Goal: Book appointment/travel/reservation

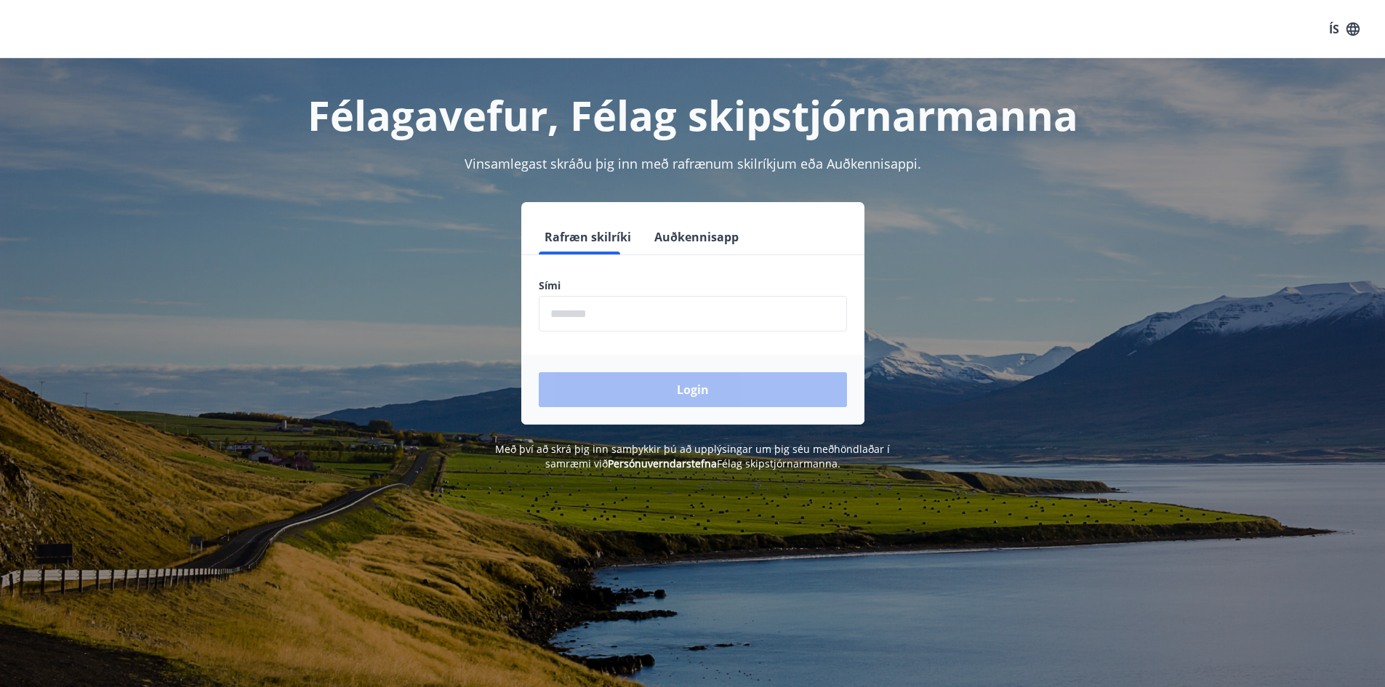
click at [753, 327] on input "phone" at bounding box center [693, 314] width 308 height 36
type input "*"
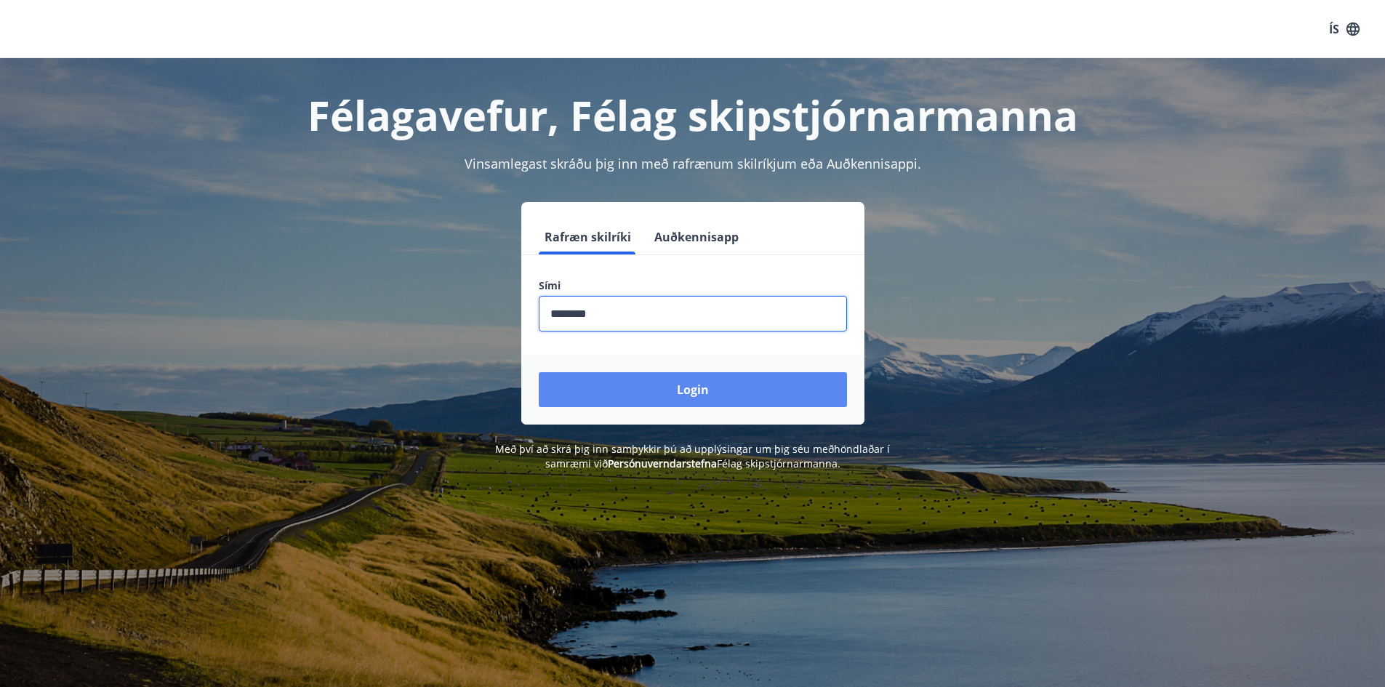
type input "********"
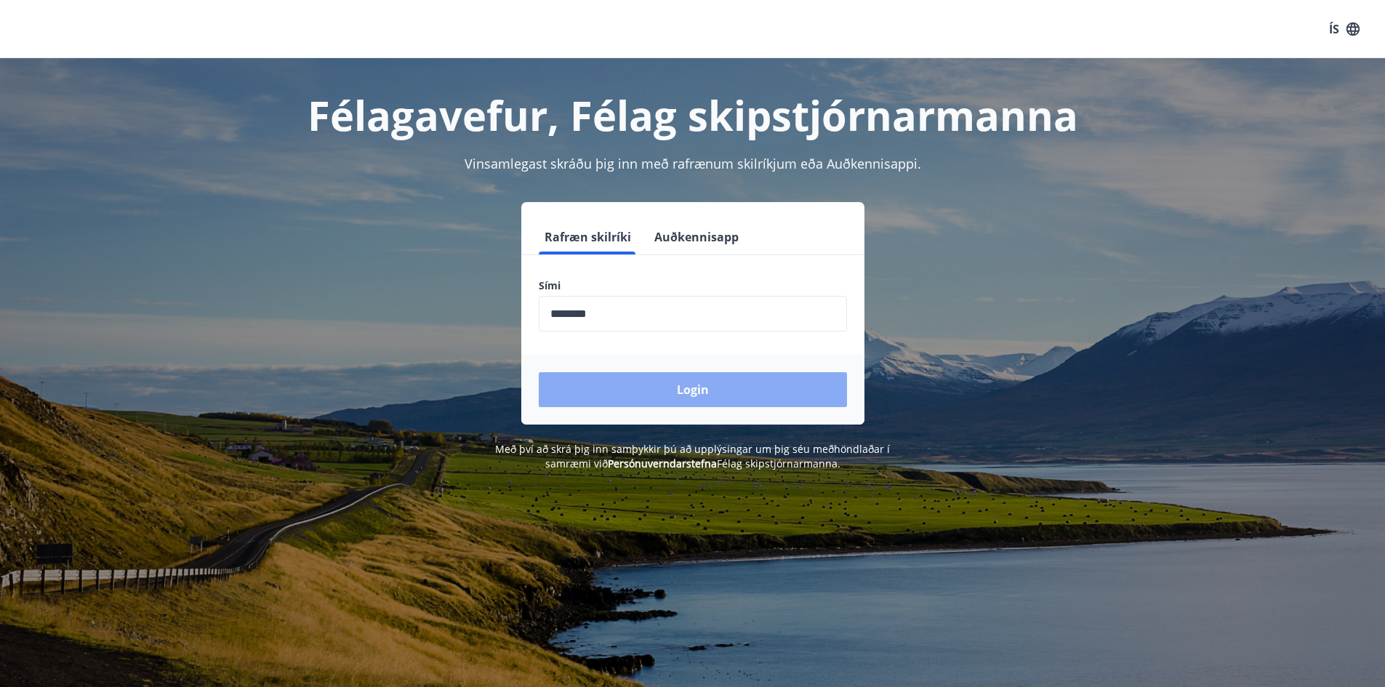
click at [729, 389] on button "Login" at bounding box center [693, 389] width 308 height 35
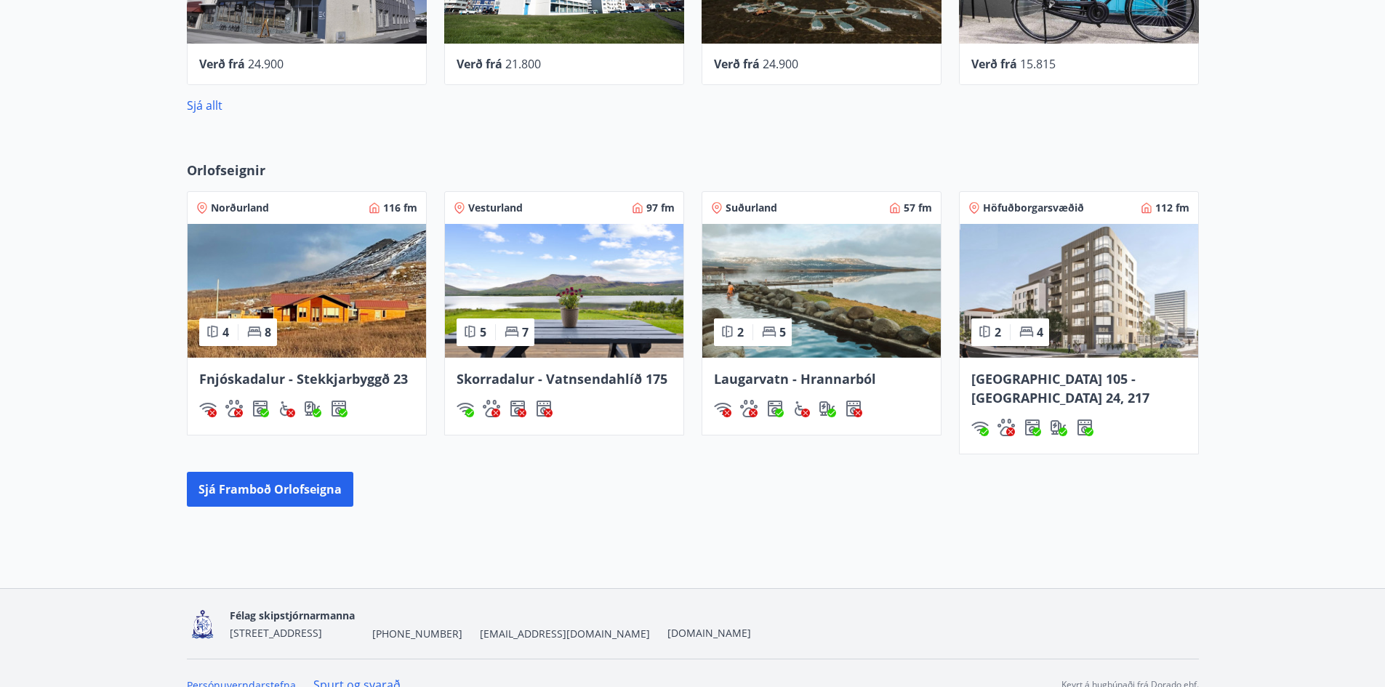
scroll to position [793, 0]
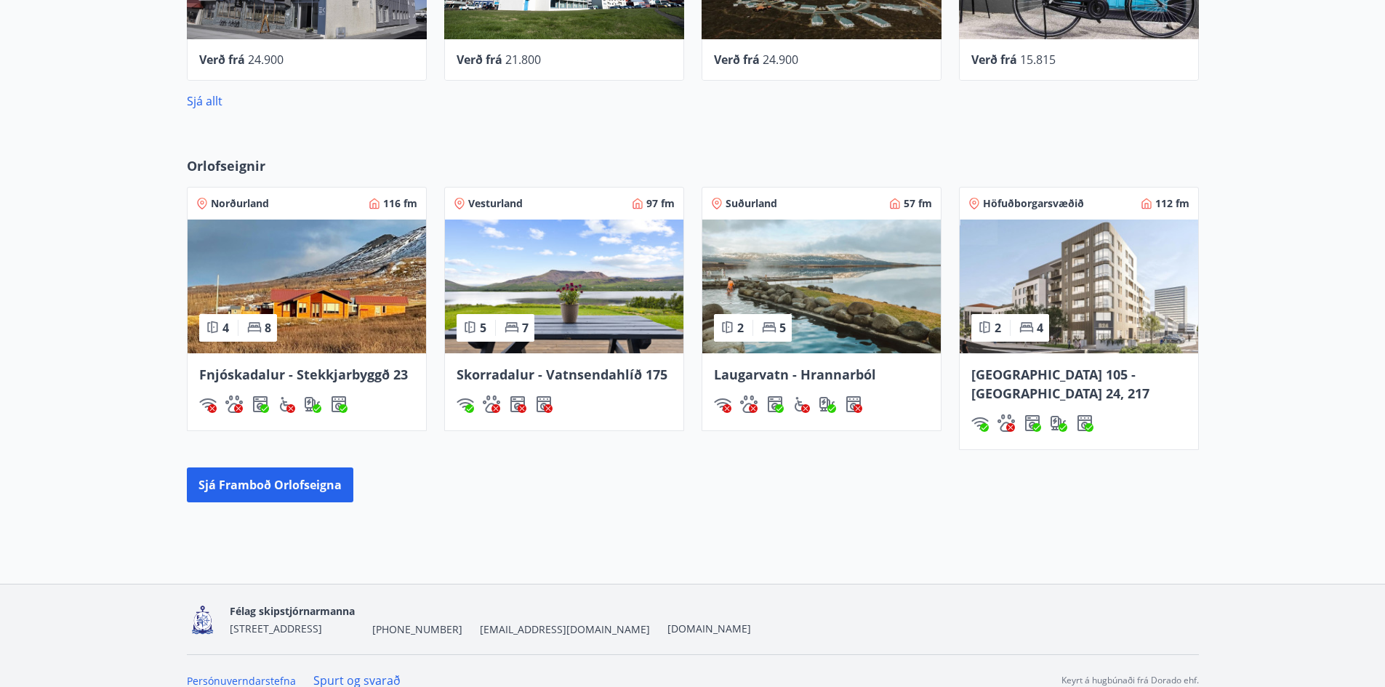
click at [551, 272] on img at bounding box center [564, 287] width 239 height 134
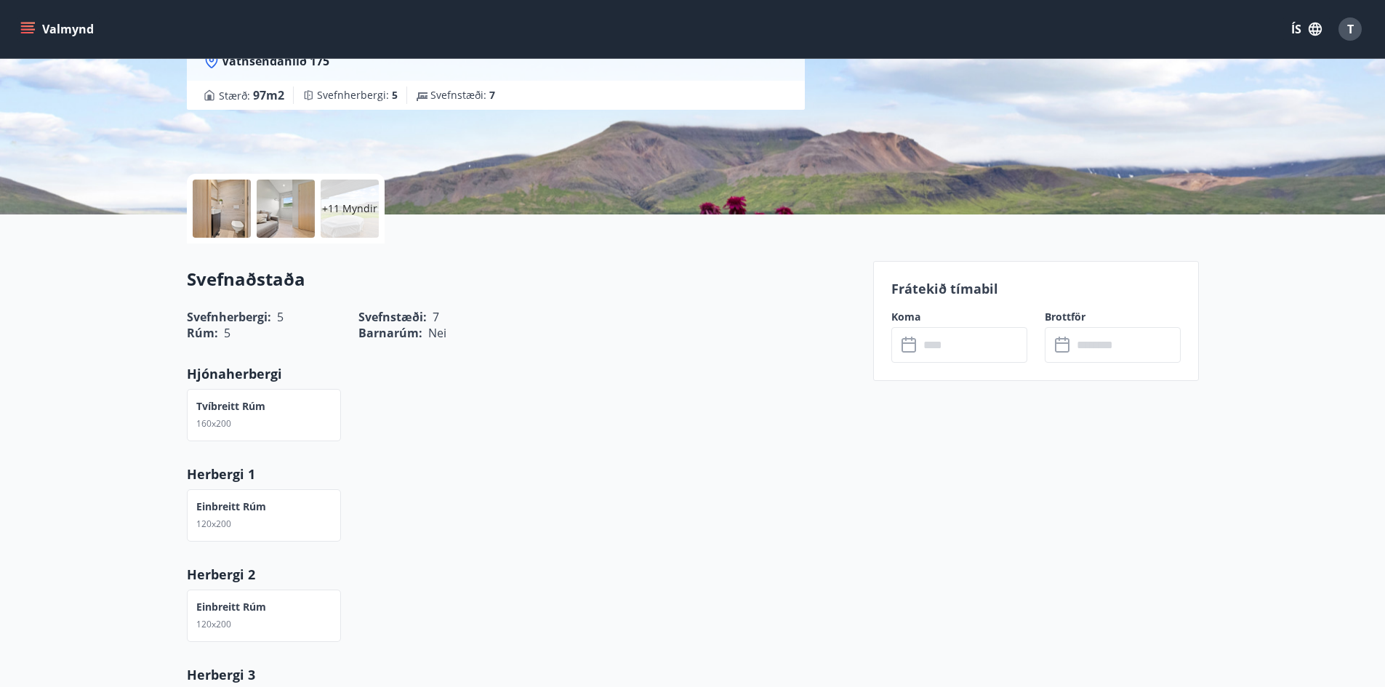
scroll to position [220, 0]
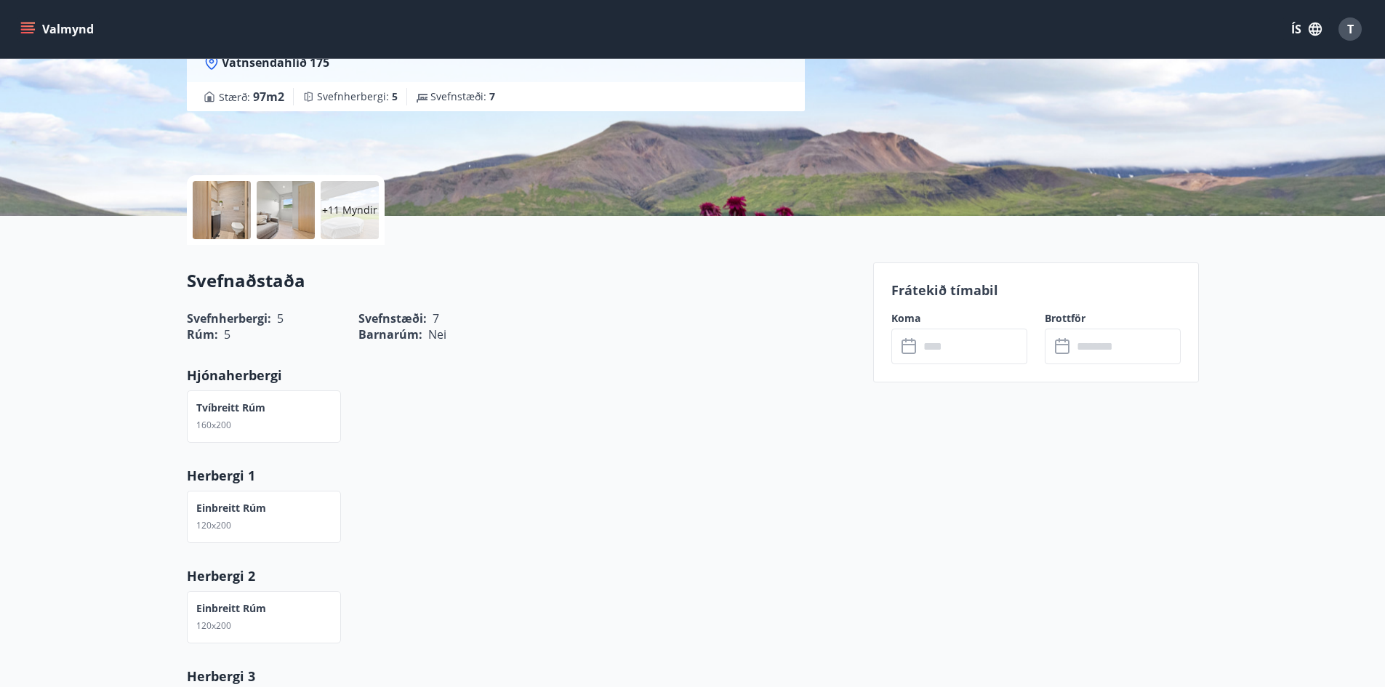
click at [942, 352] on input "text" at bounding box center [973, 347] width 108 height 36
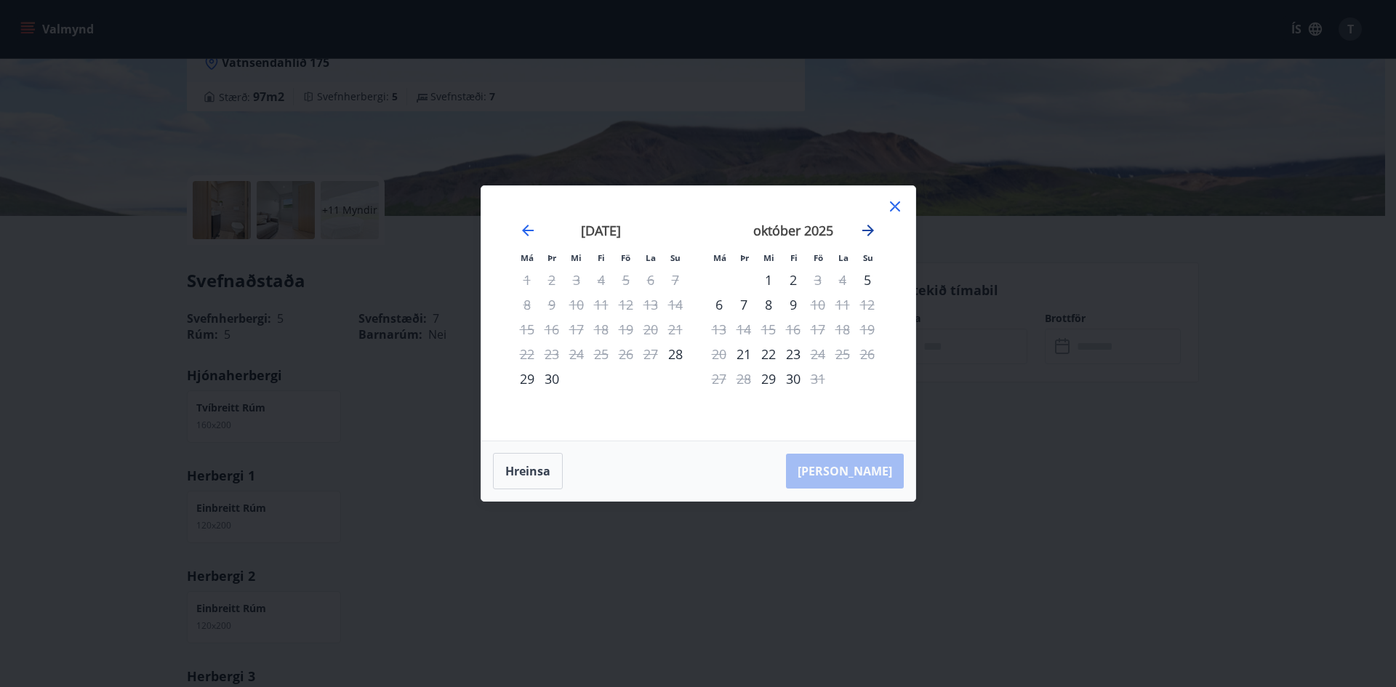
click at [868, 233] on icon "Move forward to switch to the next month." at bounding box center [868, 230] width 17 height 17
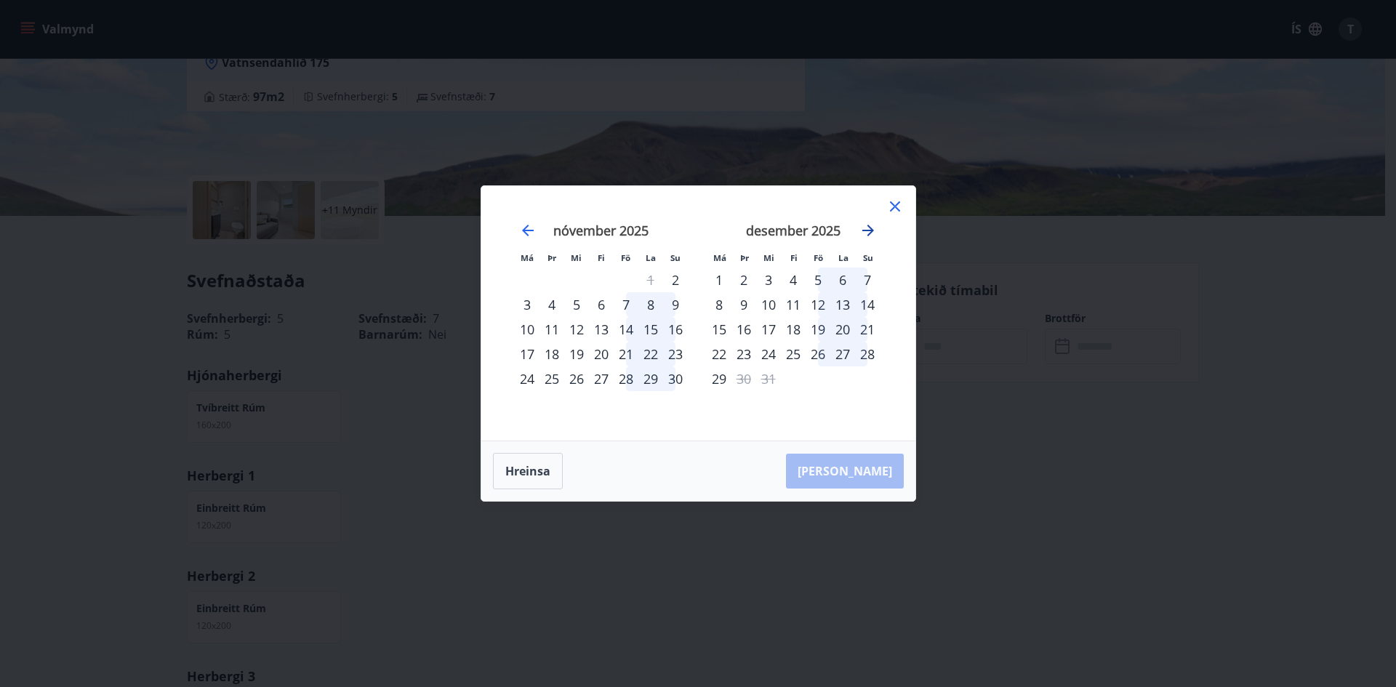
click at [868, 233] on icon "Move forward to switch to the next month." at bounding box center [868, 230] width 17 height 17
click at [895, 205] on icon at bounding box center [895, 206] width 17 height 17
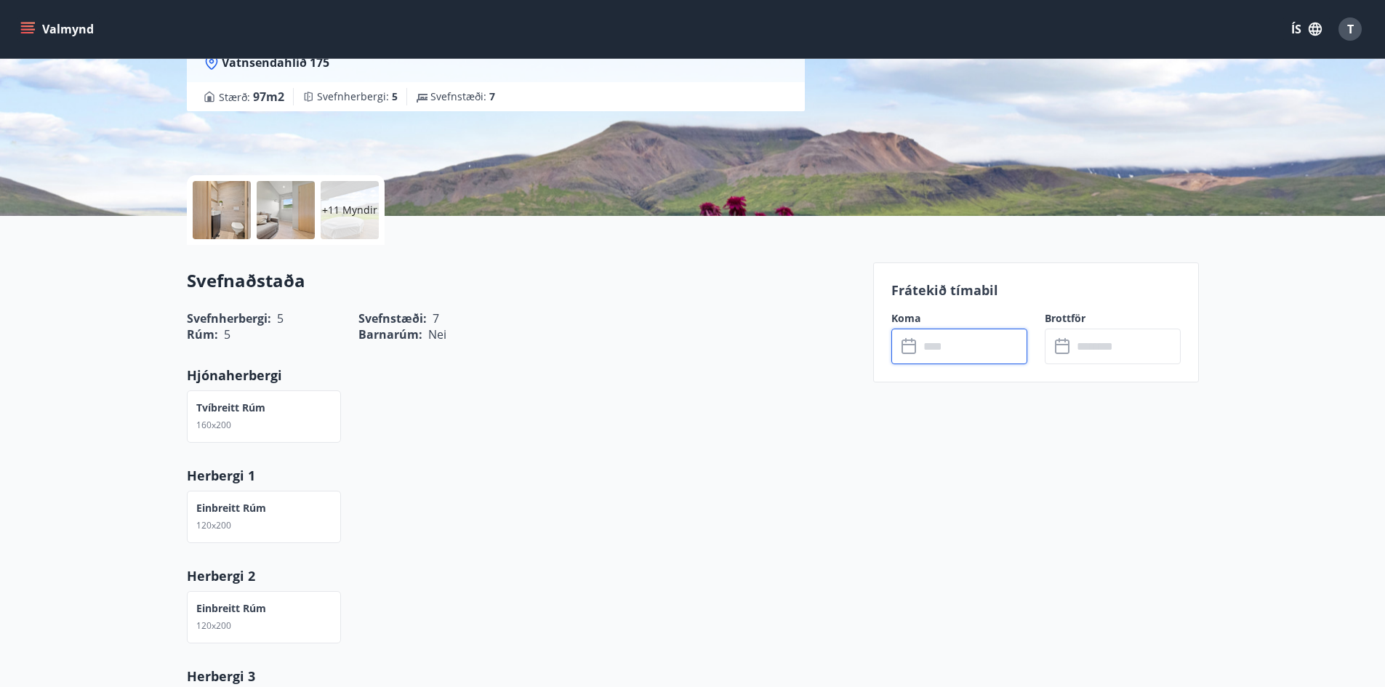
scroll to position [0, 0]
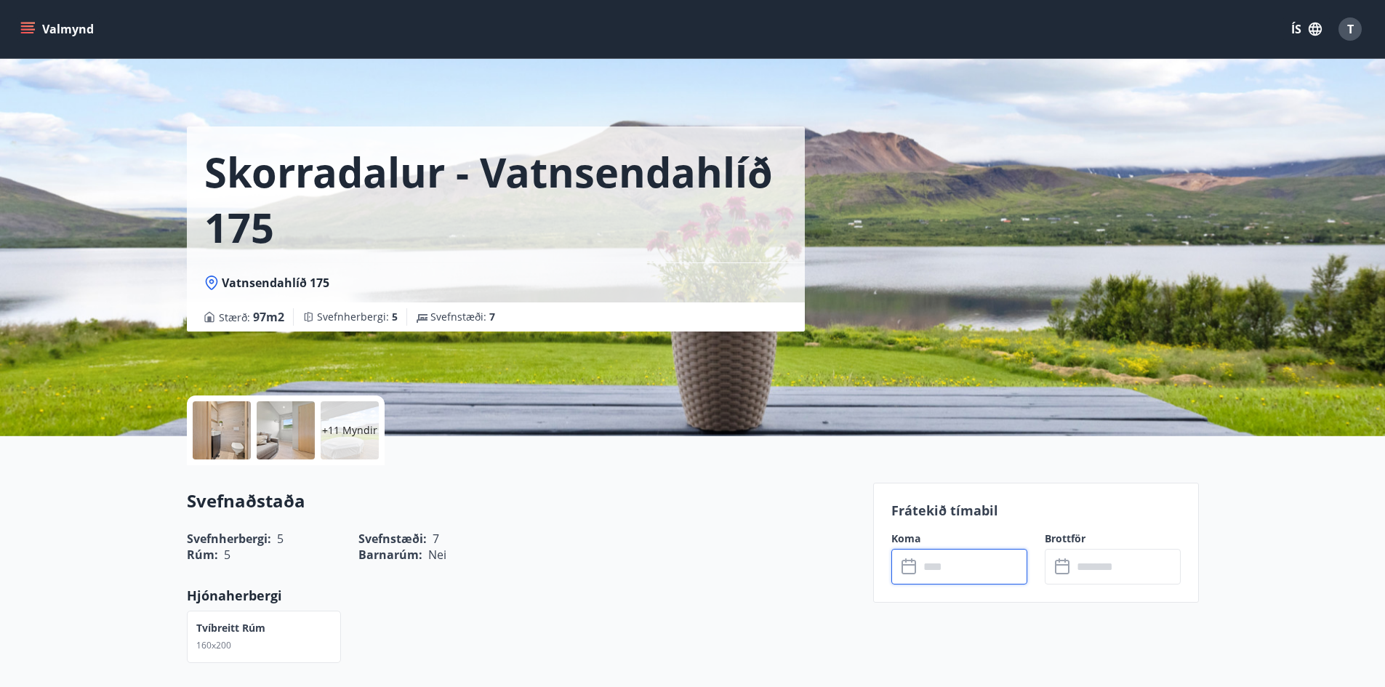
click at [73, 28] on button "Valmynd" at bounding box center [58, 29] width 82 height 26
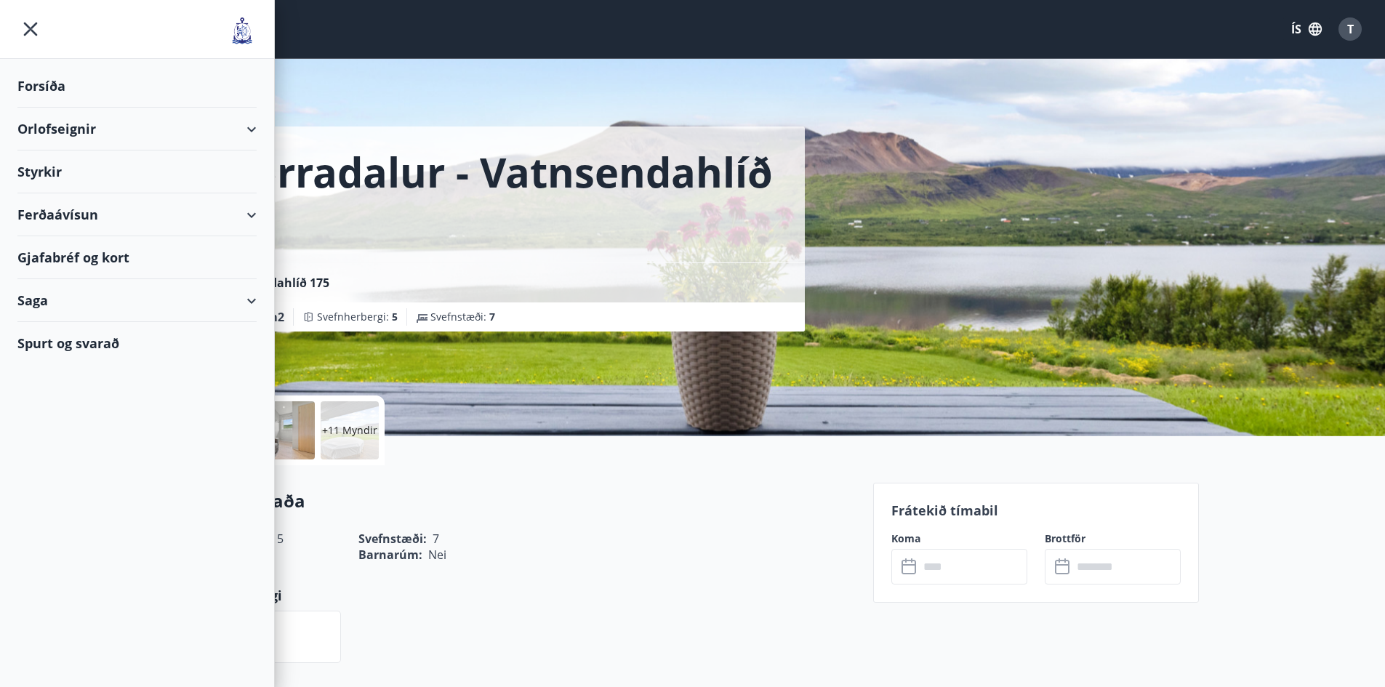
click at [150, 135] on div "Orlofseignir" at bounding box center [136, 129] width 239 height 43
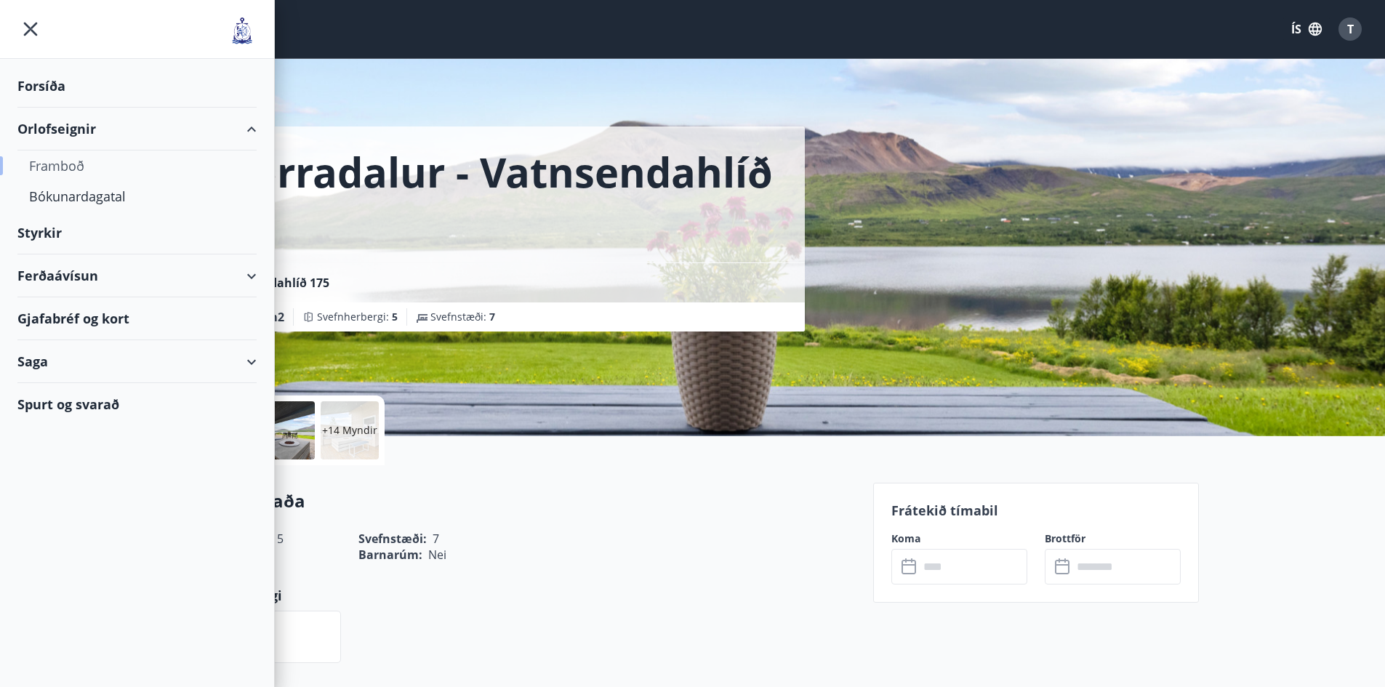
click at [63, 162] on div "Framboð" at bounding box center [137, 166] width 216 height 31
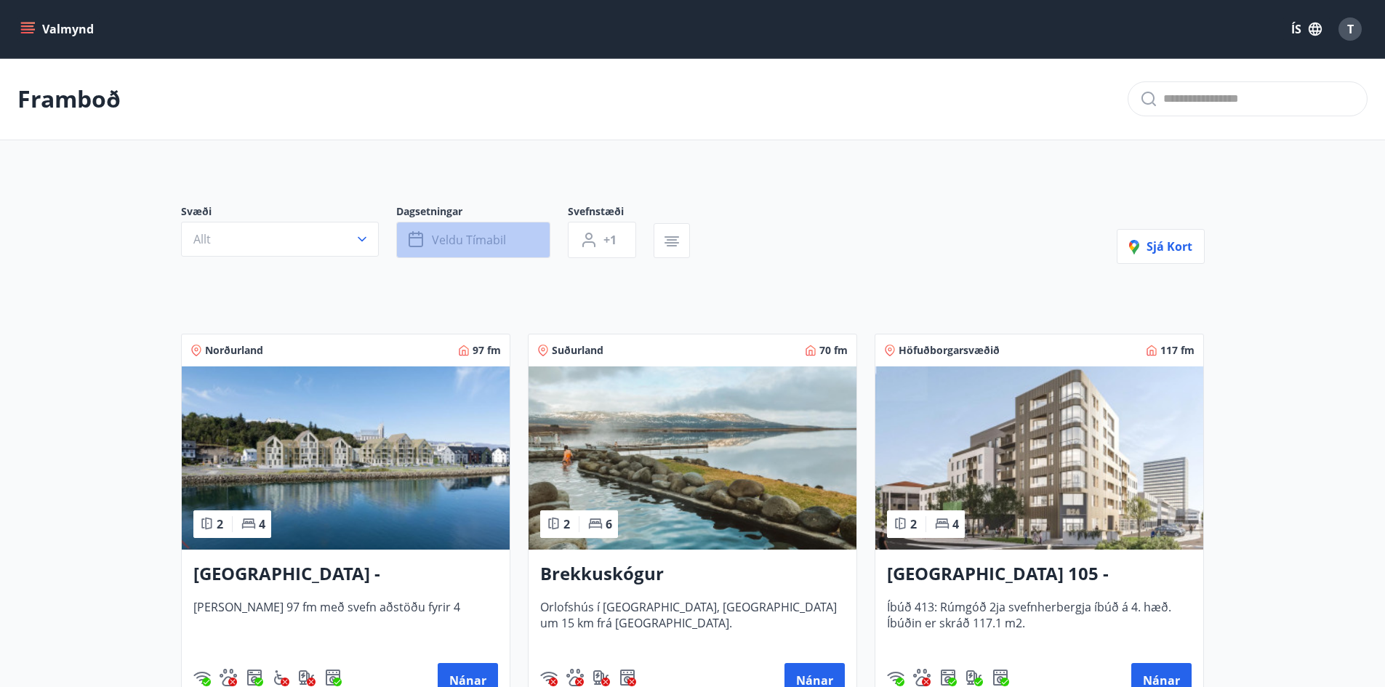
click at [444, 252] on button "Veldu tímabil" at bounding box center [473, 240] width 154 height 36
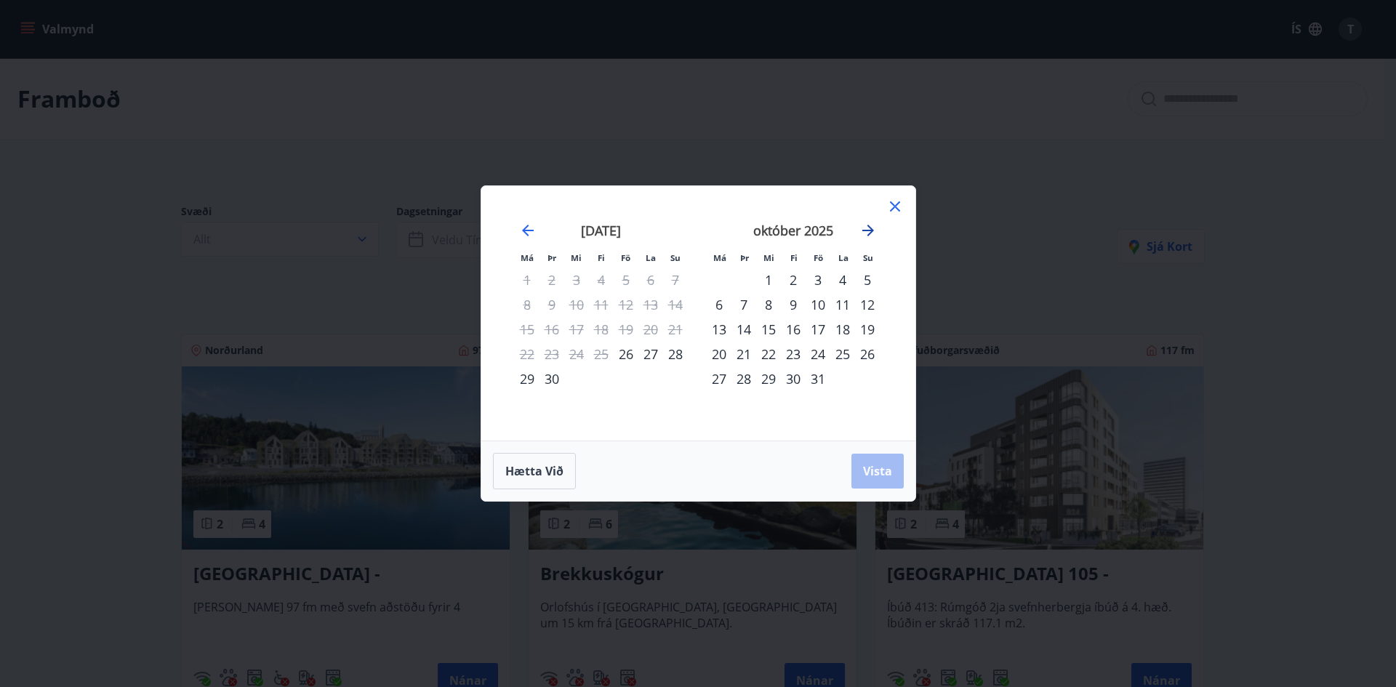
click at [867, 232] on icon "Move forward to switch to the next month." at bounding box center [868, 230] width 17 height 17
click at [867, 228] on icon "Move forward to switch to the next month." at bounding box center [868, 230] width 17 height 17
click at [765, 354] on div "18" at bounding box center [768, 354] width 25 height 25
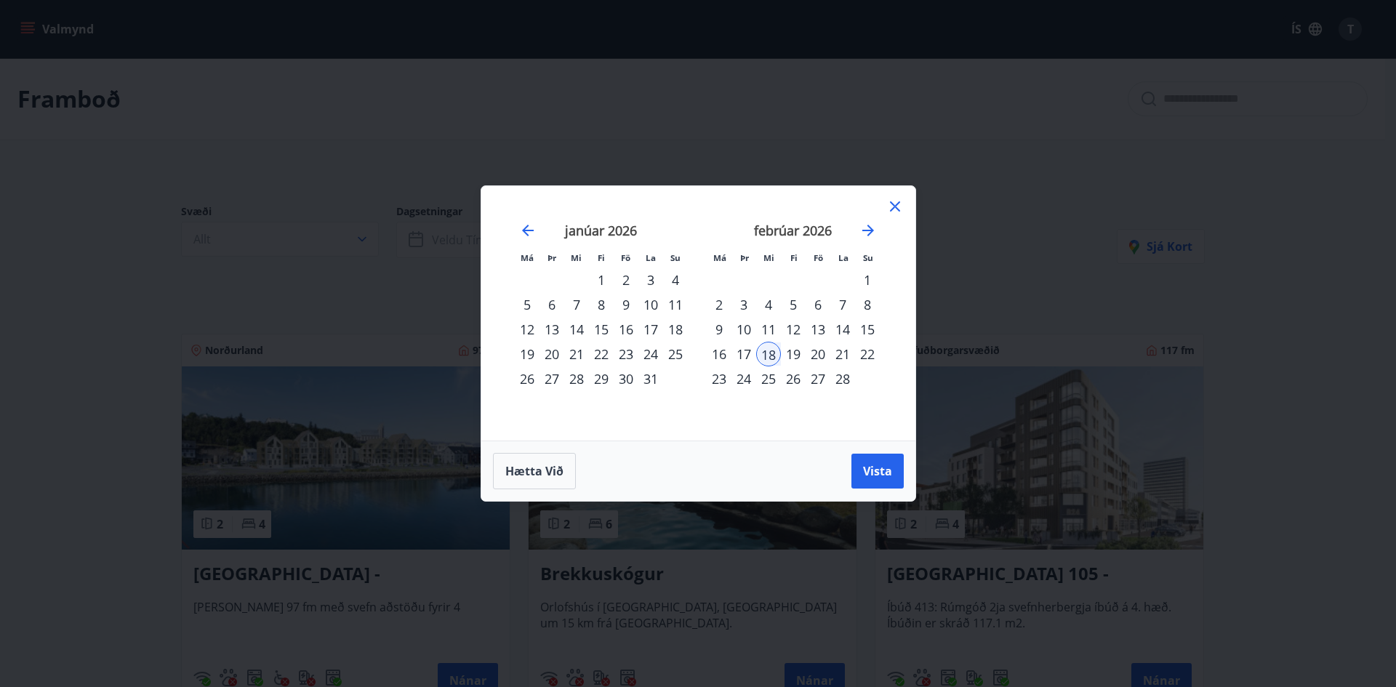
click at [744, 381] on div "24" at bounding box center [744, 379] width 25 height 25
click at [884, 468] on span "Vista" at bounding box center [877, 471] width 29 height 16
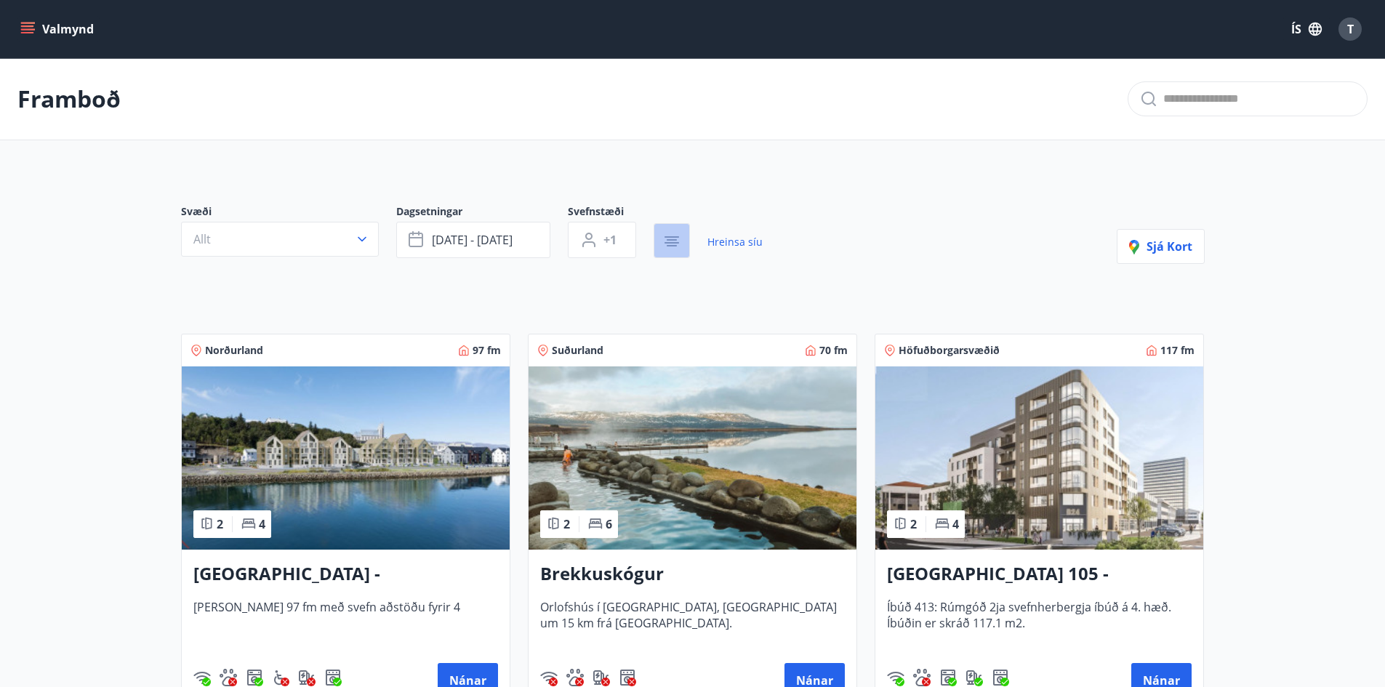
click at [671, 239] on icon "button" at bounding box center [671, 241] width 17 height 17
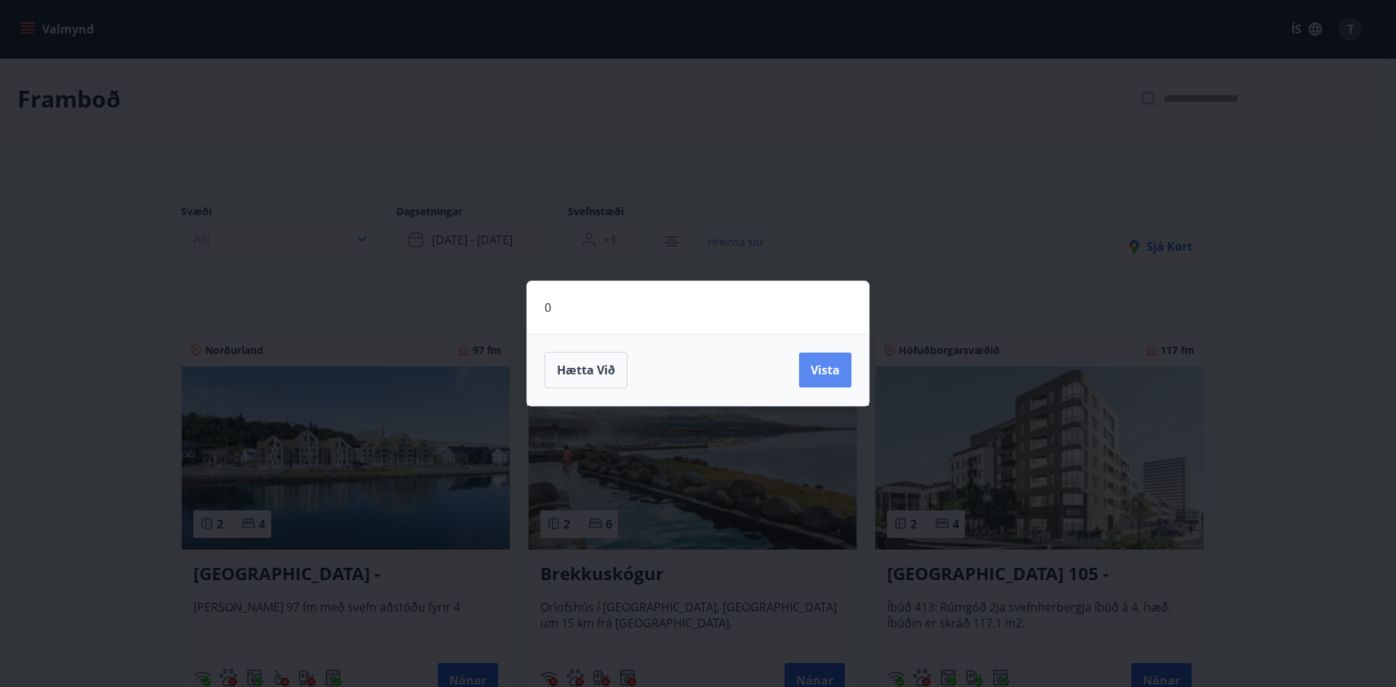
click at [828, 369] on span "Vista" at bounding box center [825, 370] width 29 height 16
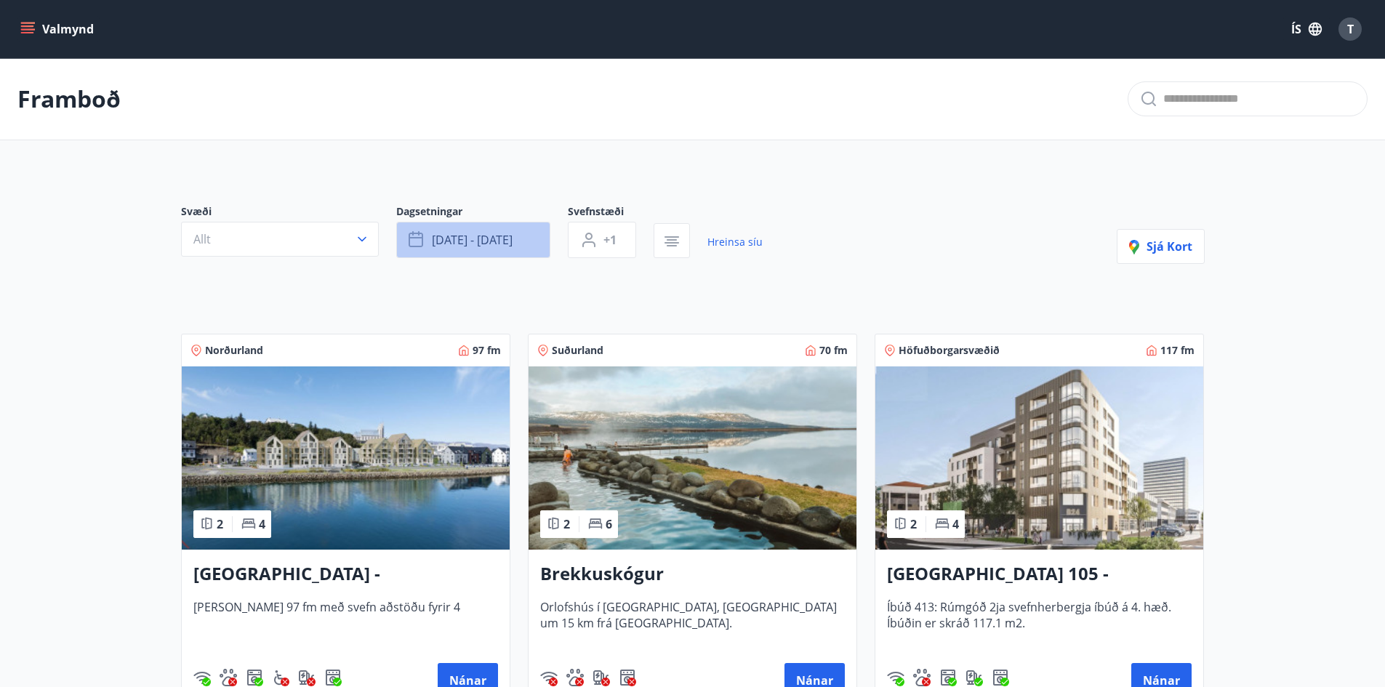
click at [503, 230] on button "[DATE] - [DATE]" at bounding box center [473, 240] width 154 height 36
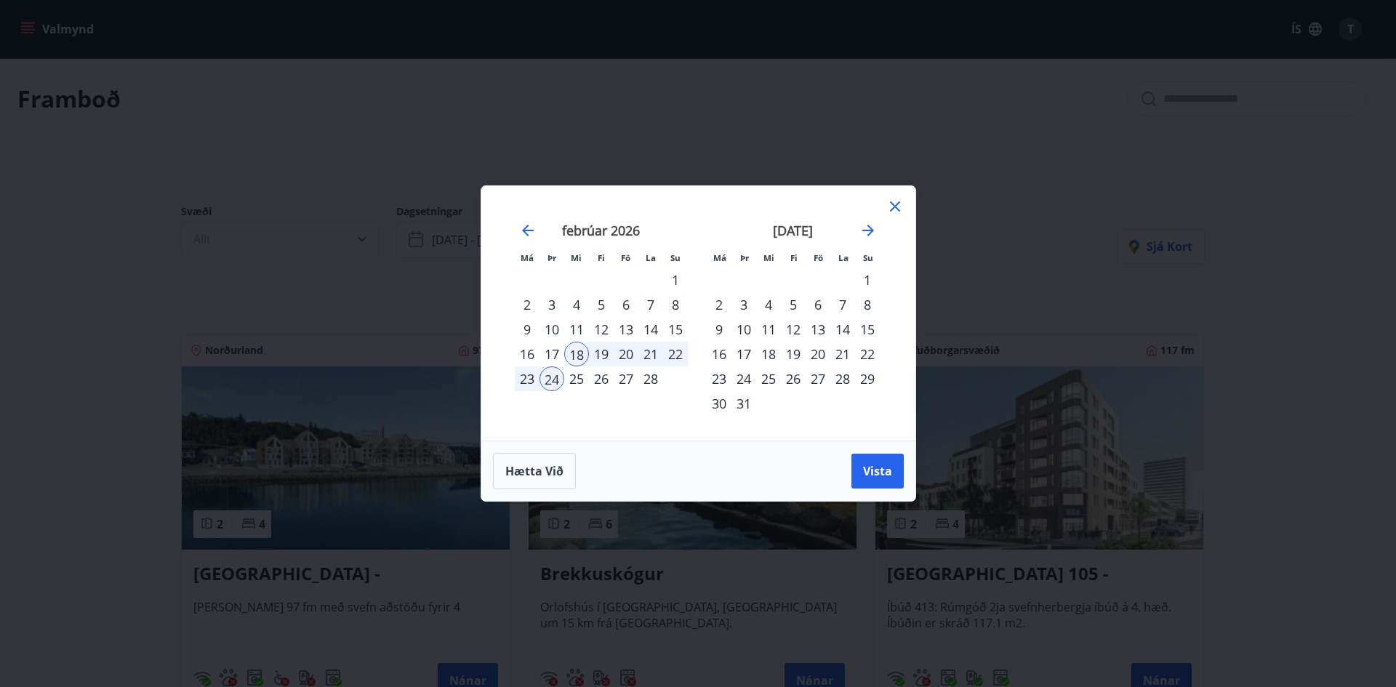
click at [887, 212] on icon at bounding box center [895, 206] width 17 height 17
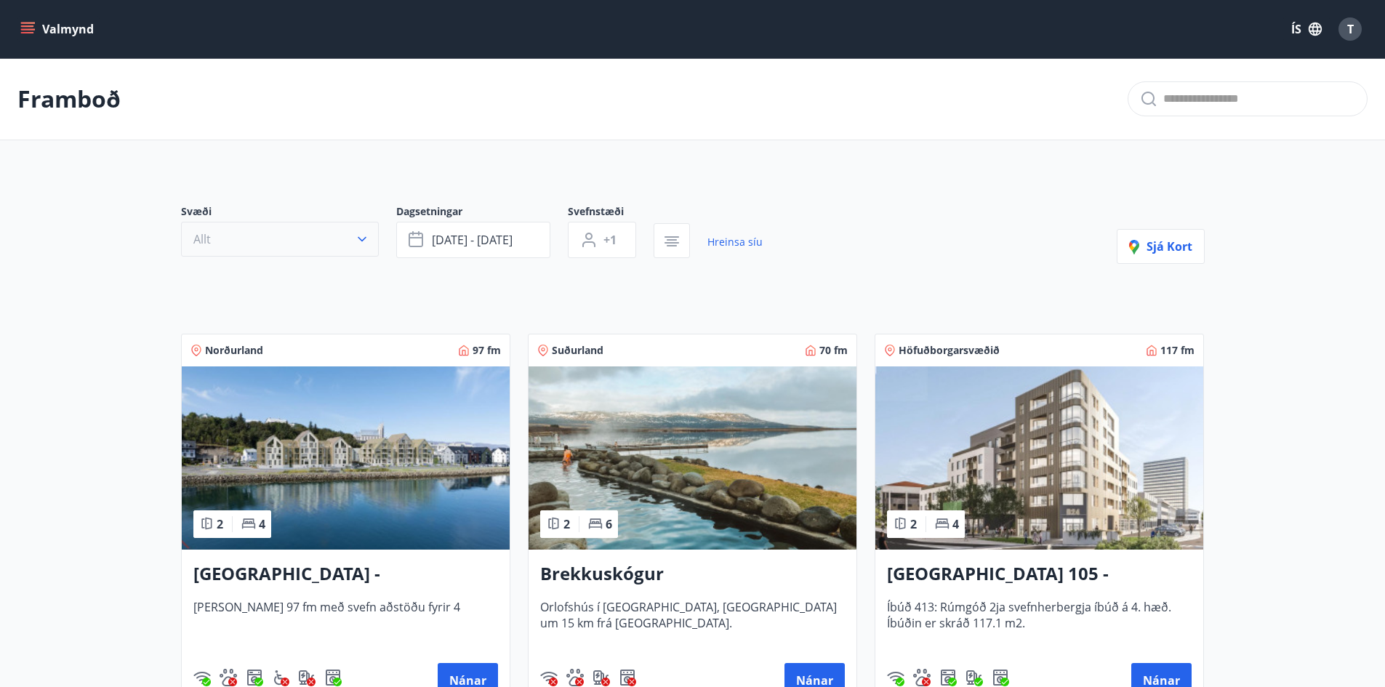
click at [345, 247] on button "Allt" at bounding box center [280, 239] width 198 height 35
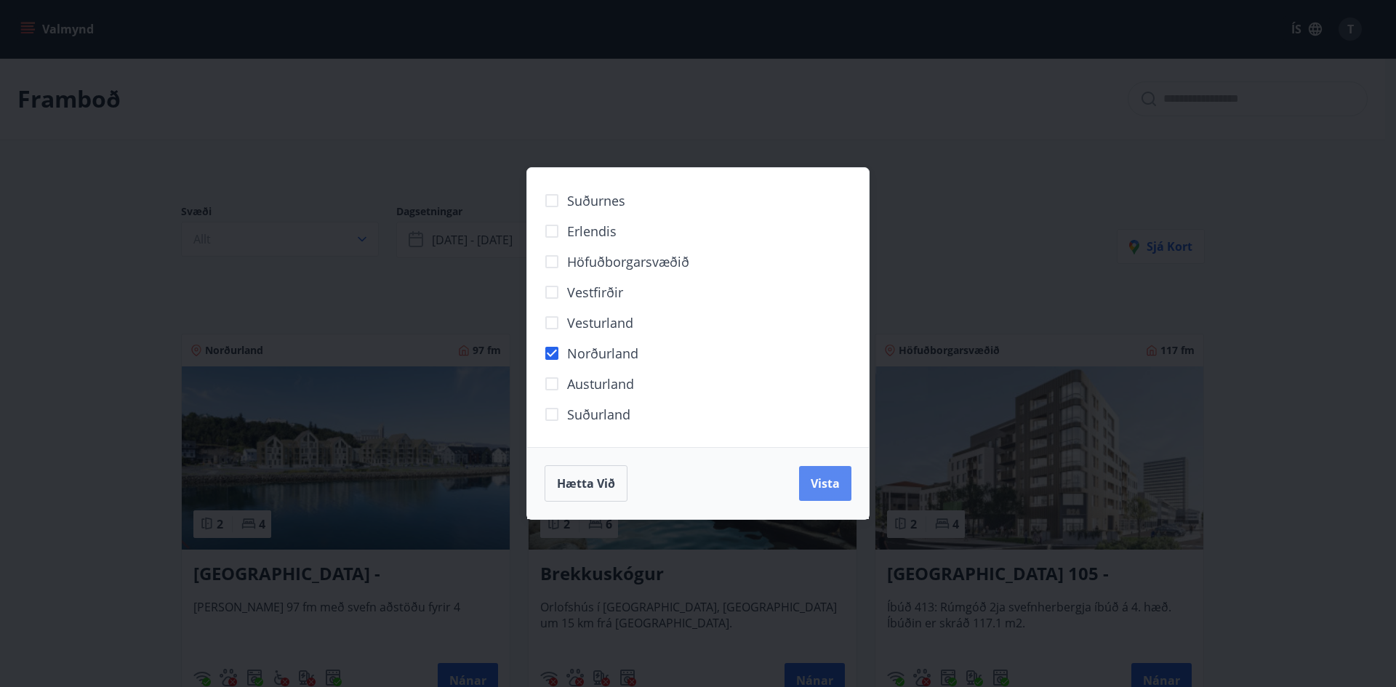
click at [828, 487] on span "Vista" at bounding box center [825, 484] width 29 height 16
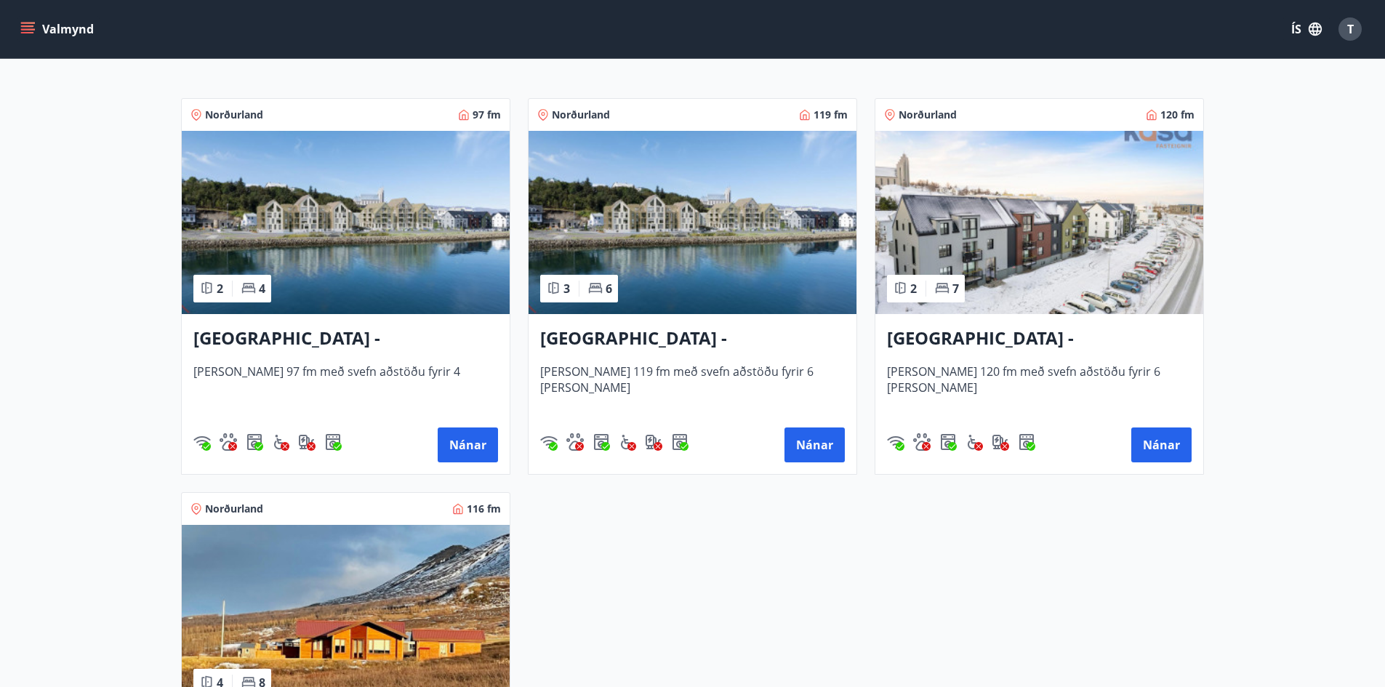
scroll to position [225, 0]
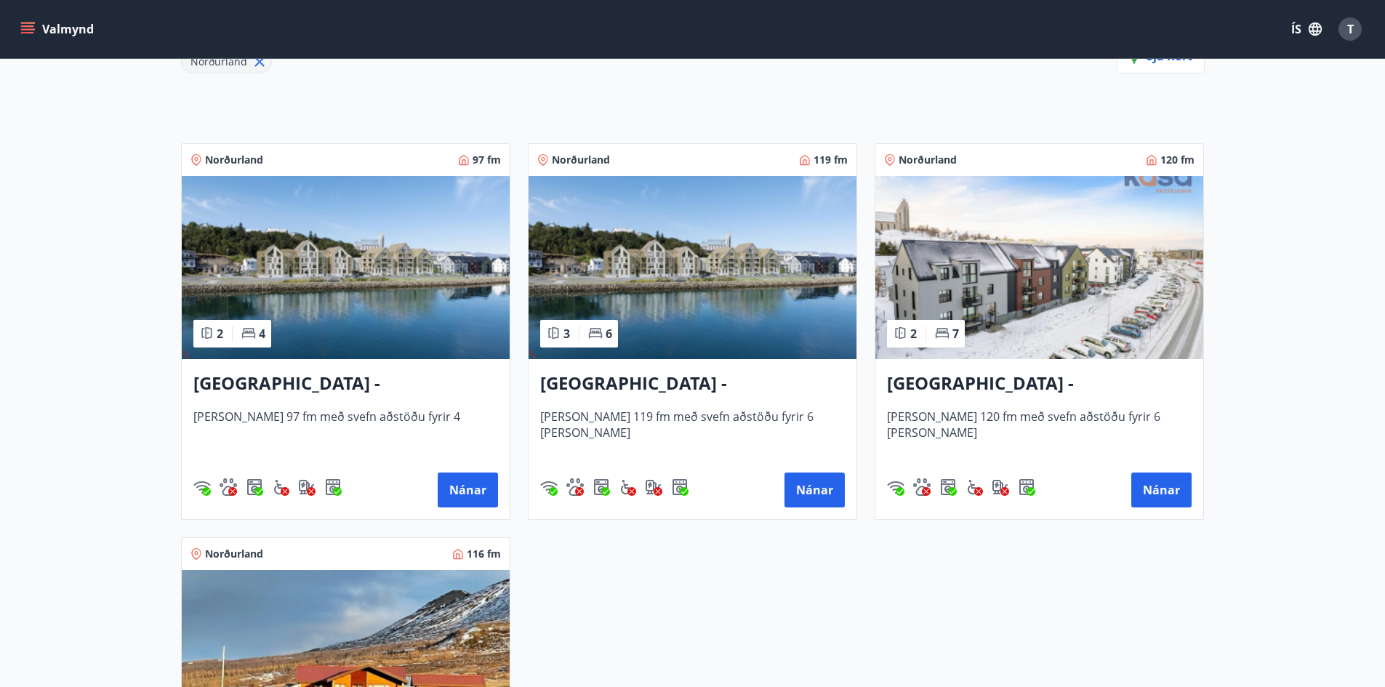
click at [1081, 285] on img at bounding box center [1040, 267] width 328 height 183
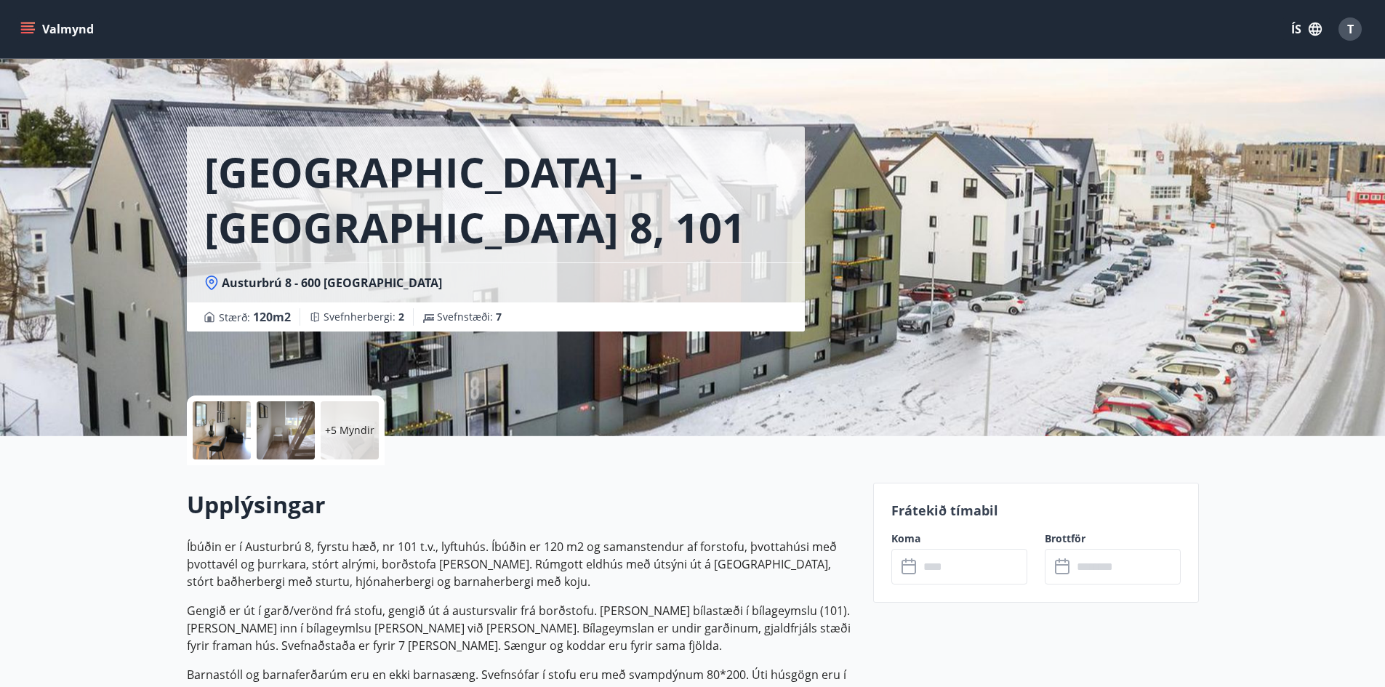
scroll to position [123, 0]
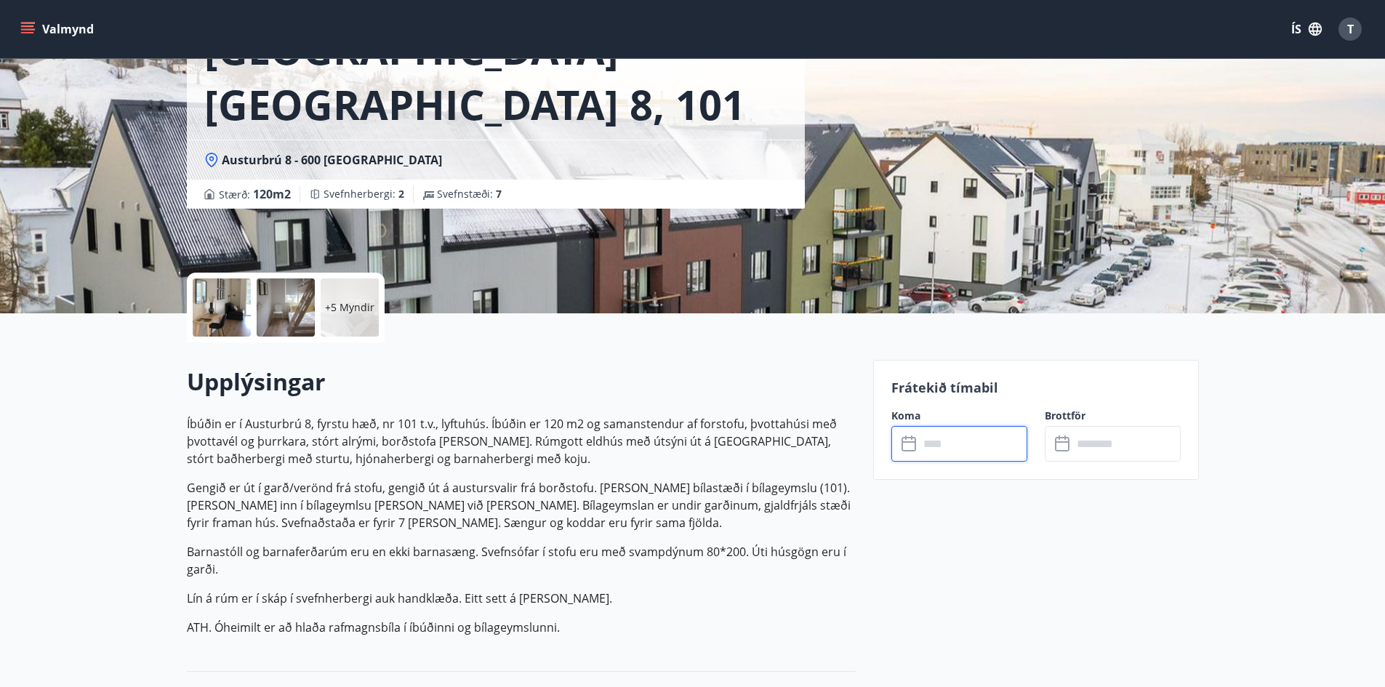
click at [1000, 442] on input "text" at bounding box center [973, 444] width 108 height 36
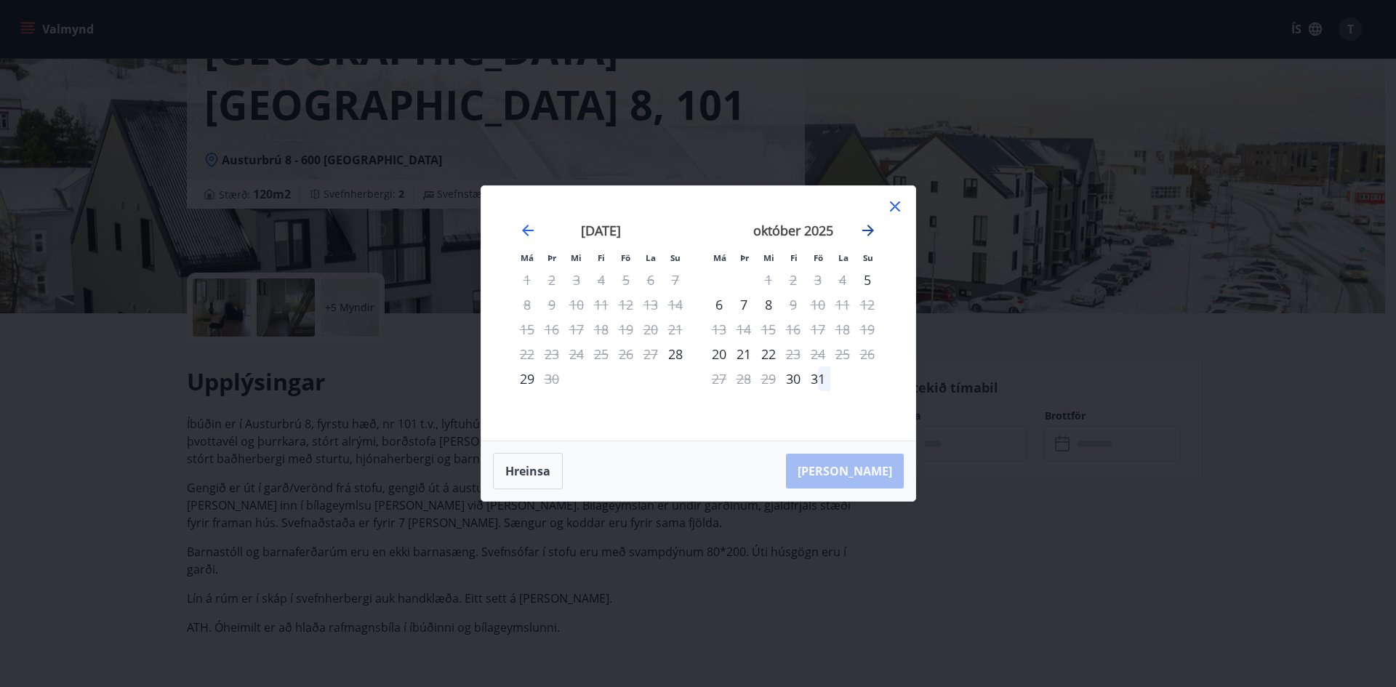
click at [867, 230] on icon "Move forward to switch to the next month." at bounding box center [869, 231] width 12 height 12
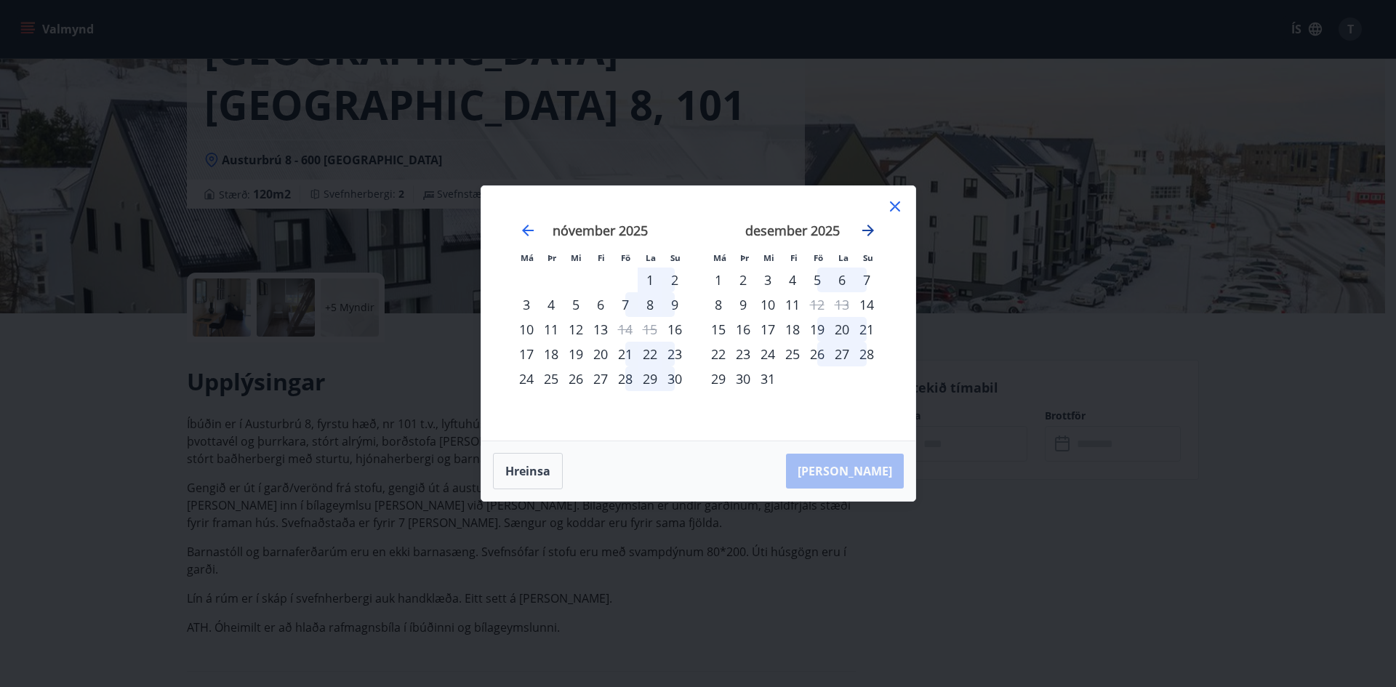
click at [867, 230] on icon "Move forward to switch to the next month." at bounding box center [869, 231] width 12 height 12
click at [899, 207] on icon at bounding box center [895, 206] width 17 height 17
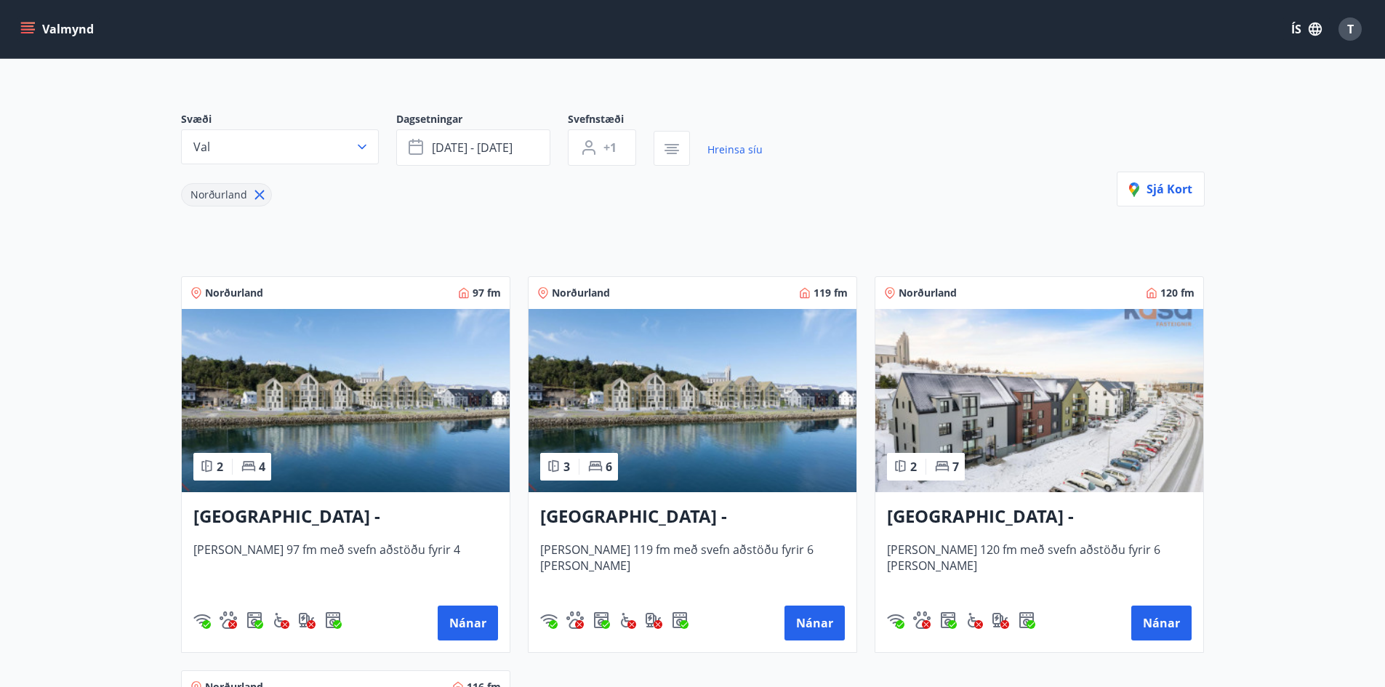
scroll to position [94, 0]
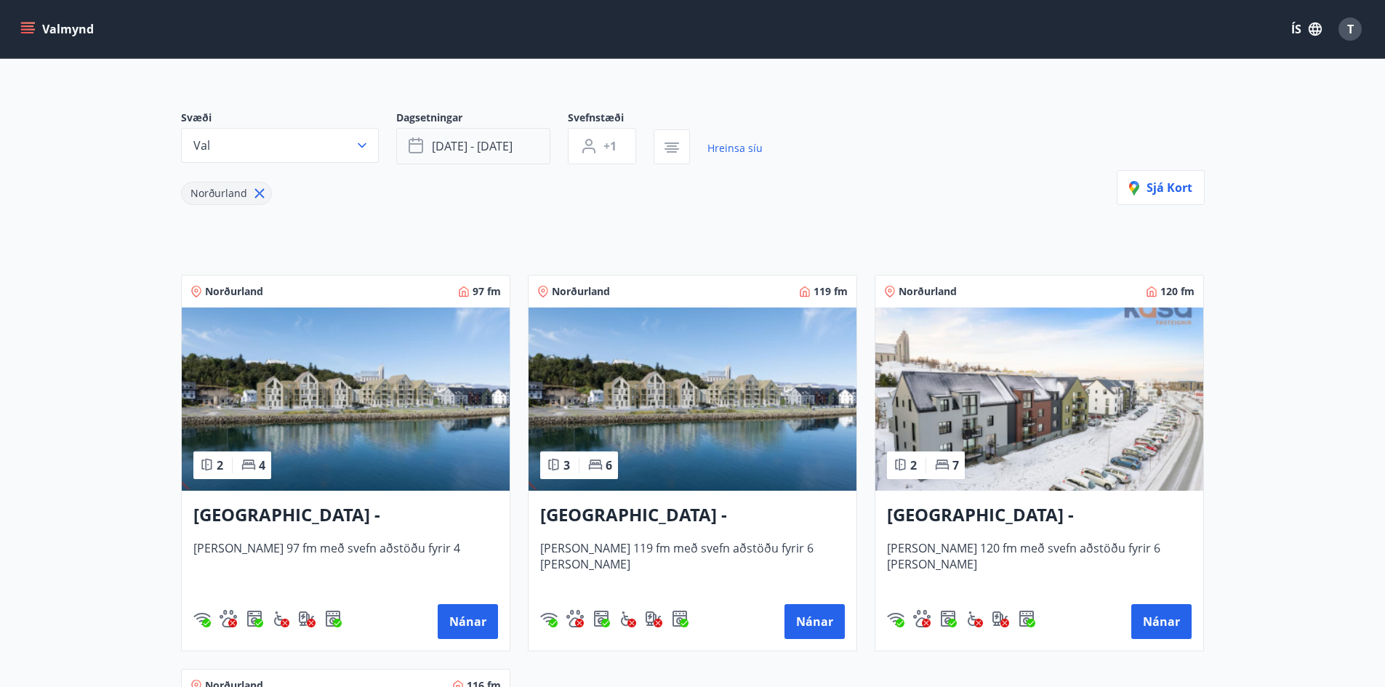
click at [484, 156] on button "[DATE] - [DATE]" at bounding box center [473, 146] width 154 height 36
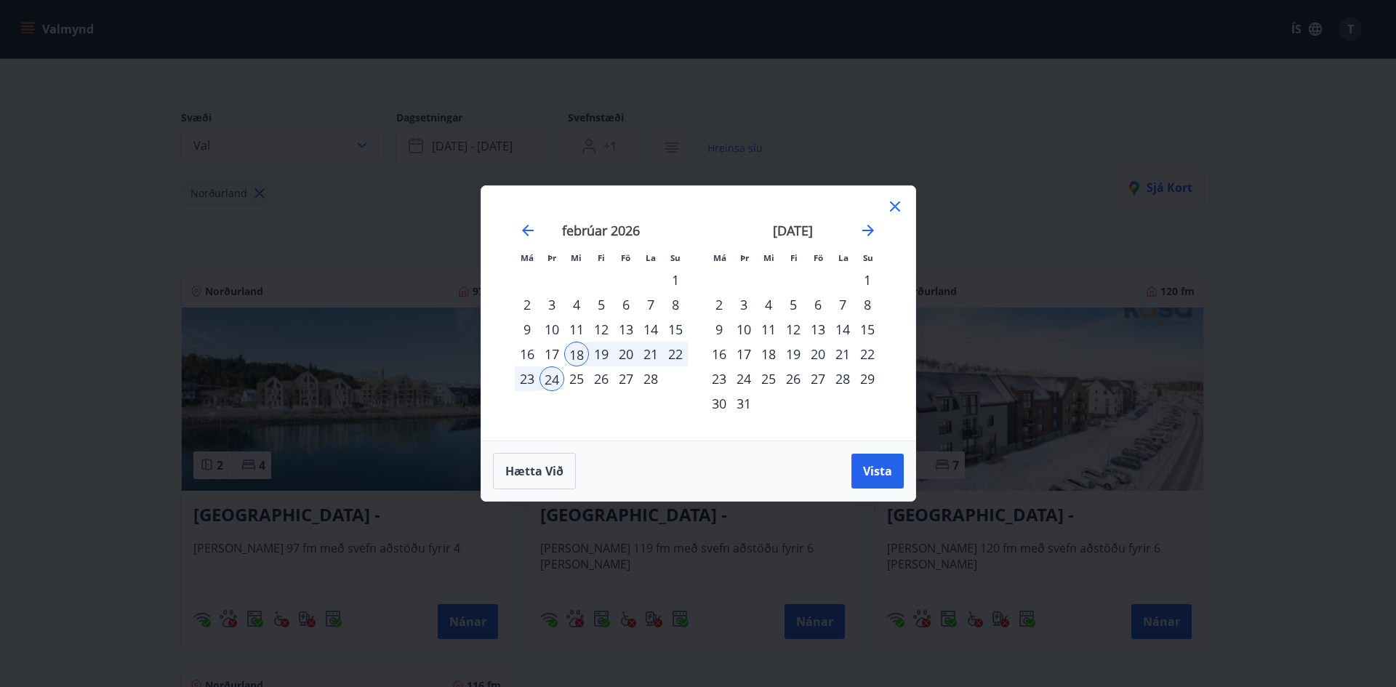
click at [671, 353] on div "22" at bounding box center [675, 354] width 25 height 25
click at [585, 353] on div "18" at bounding box center [576, 354] width 25 height 25
click at [679, 358] on div "22" at bounding box center [675, 354] width 25 height 25
click at [873, 465] on span "Vista" at bounding box center [877, 471] width 29 height 16
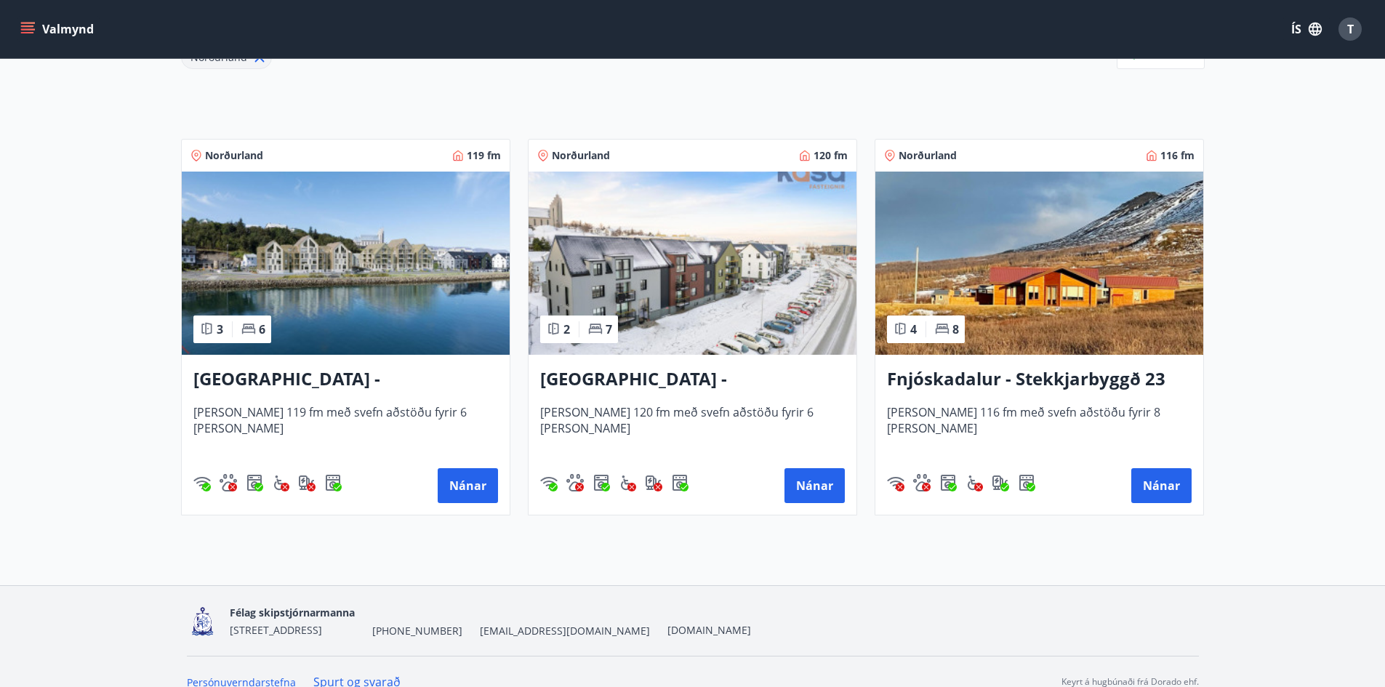
scroll to position [231, 0]
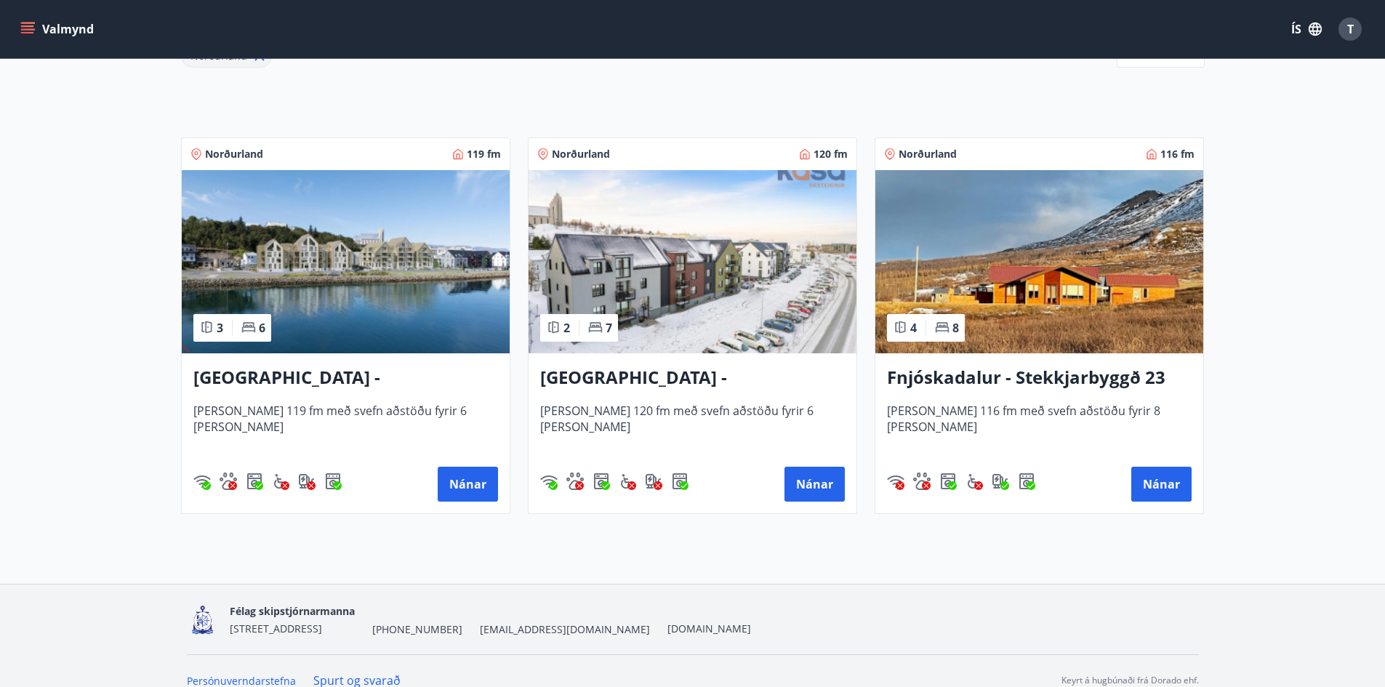
click at [396, 379] on h3 "[GEOGRAPHIC_DATA] - [GEOGRAPHIC_DATA] 10, 101" at bounding box center [345, 378] width 305 height 26
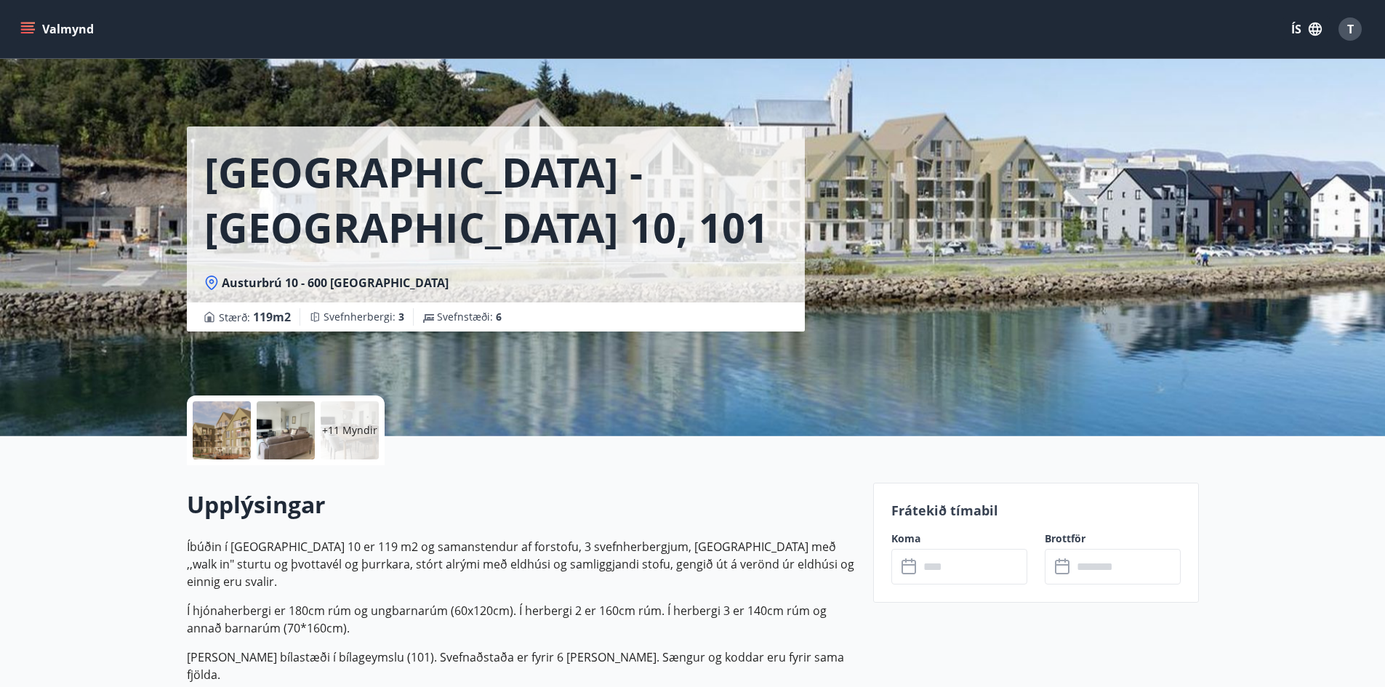
click at [937, 580] on input "text" at bounding box center [973, 567] width 108 height 36
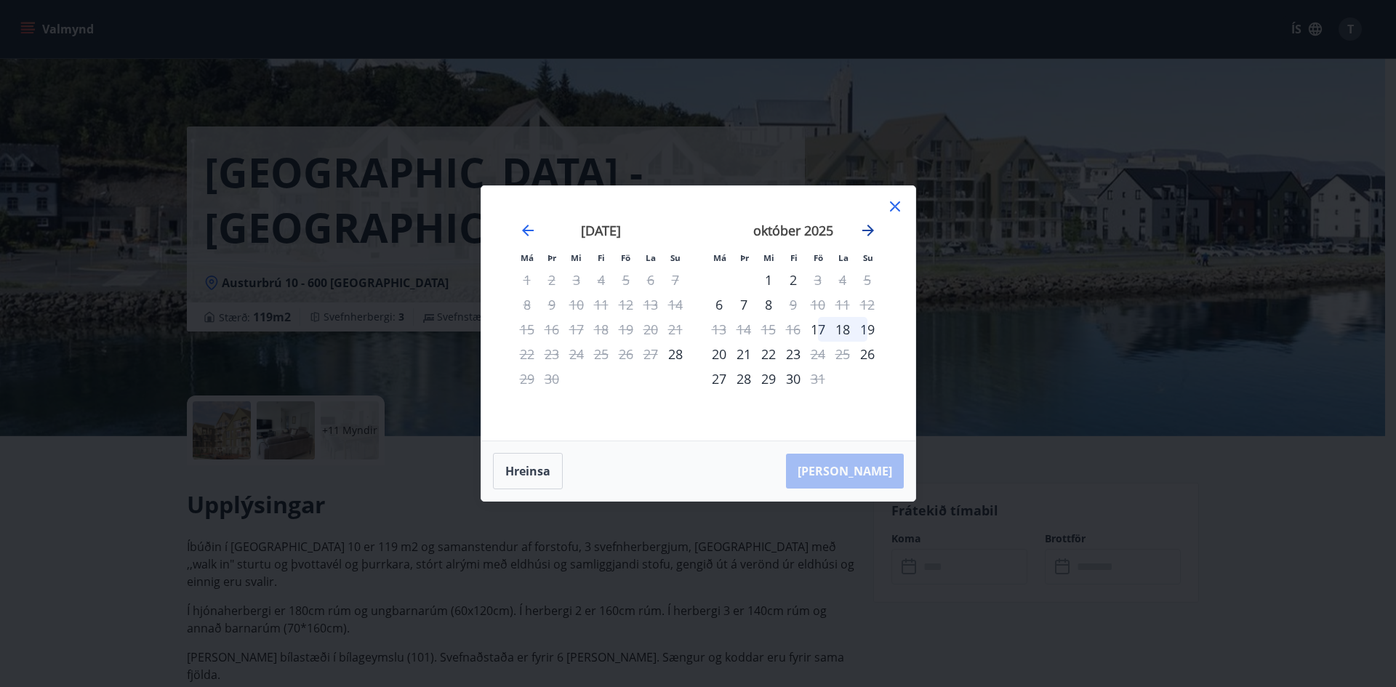
click at [868, 236] on icon "Move forward to switch to the next month." at bounding box center [868, 230] width 17 height 17
click at [900, 210] on icon at bounding box center [895, 206] width 17 height 17
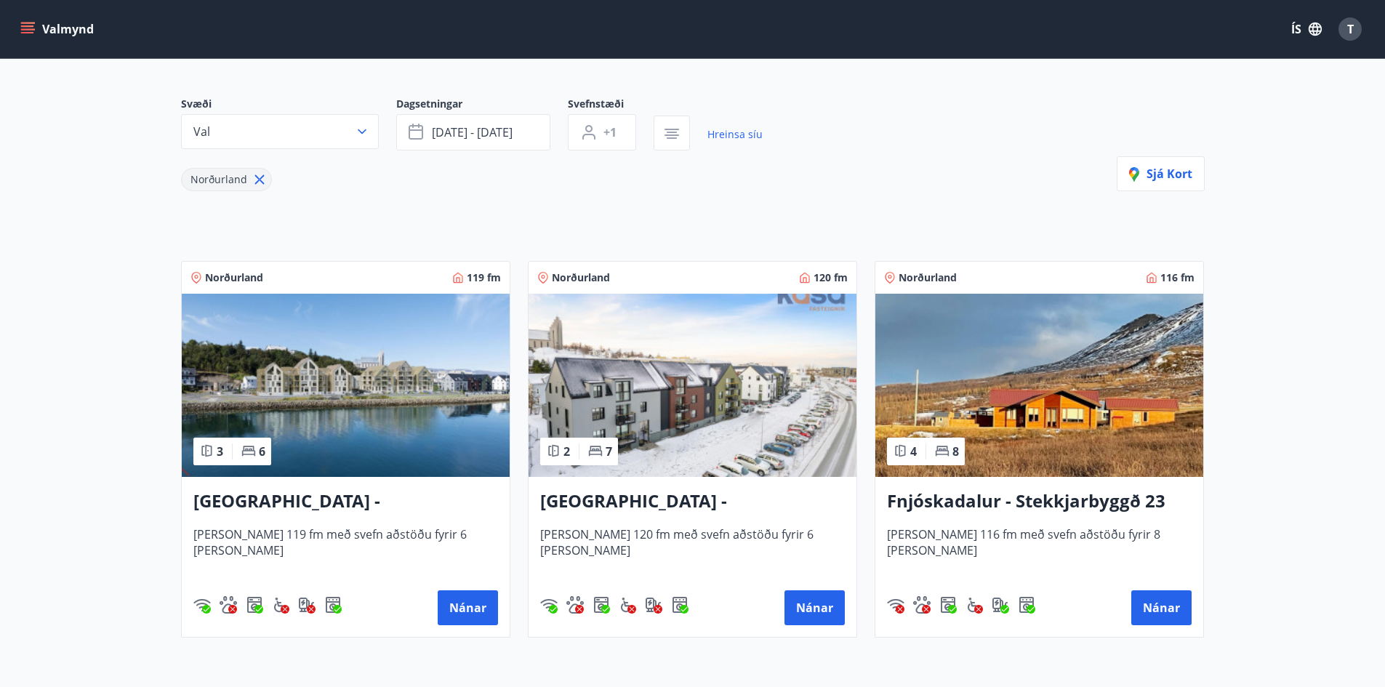
scroll to position [108, 0]
click at [698, 505] on h3 "[GEOGRAPHIC_DATA] - [GEOGRAPHIC_DATA] 8, 101" at bounding box center [692, 501] width 305 height 26
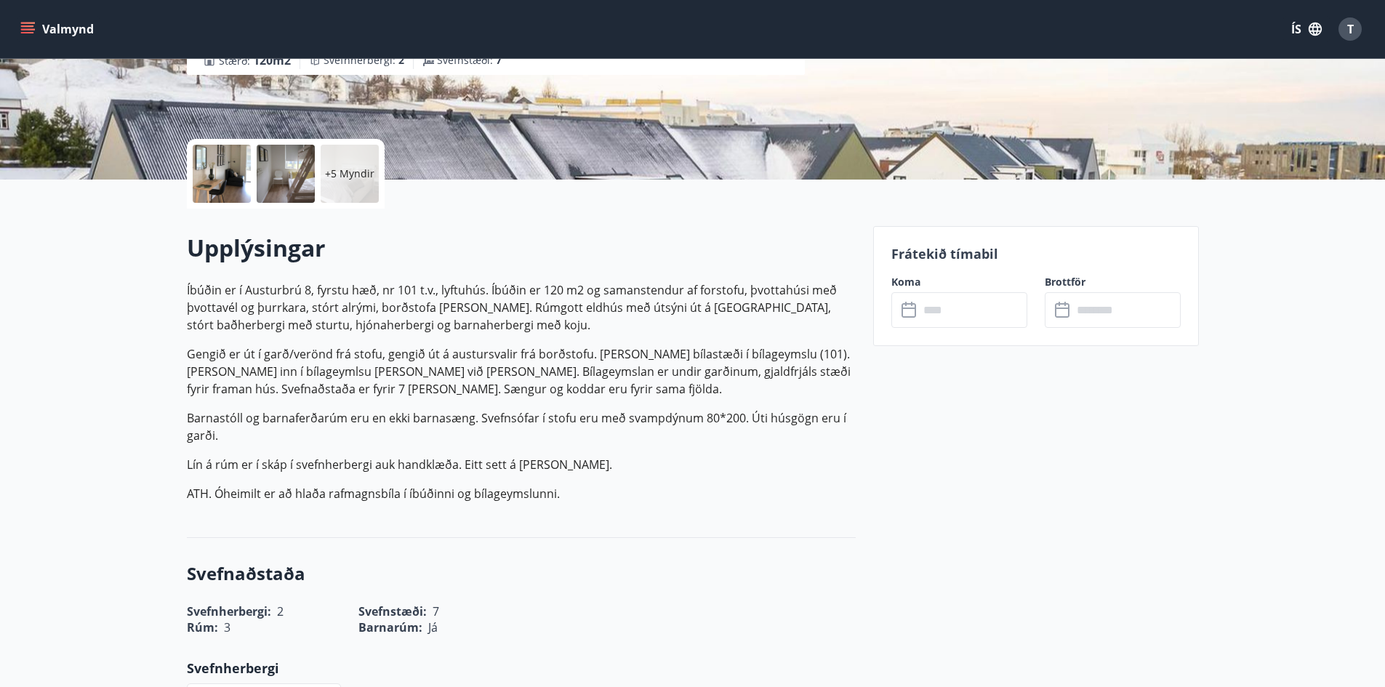
scroll to position [257, 0]
click at [979, 314] on input "text" at bounding box center [973, 310] width 108 height 36
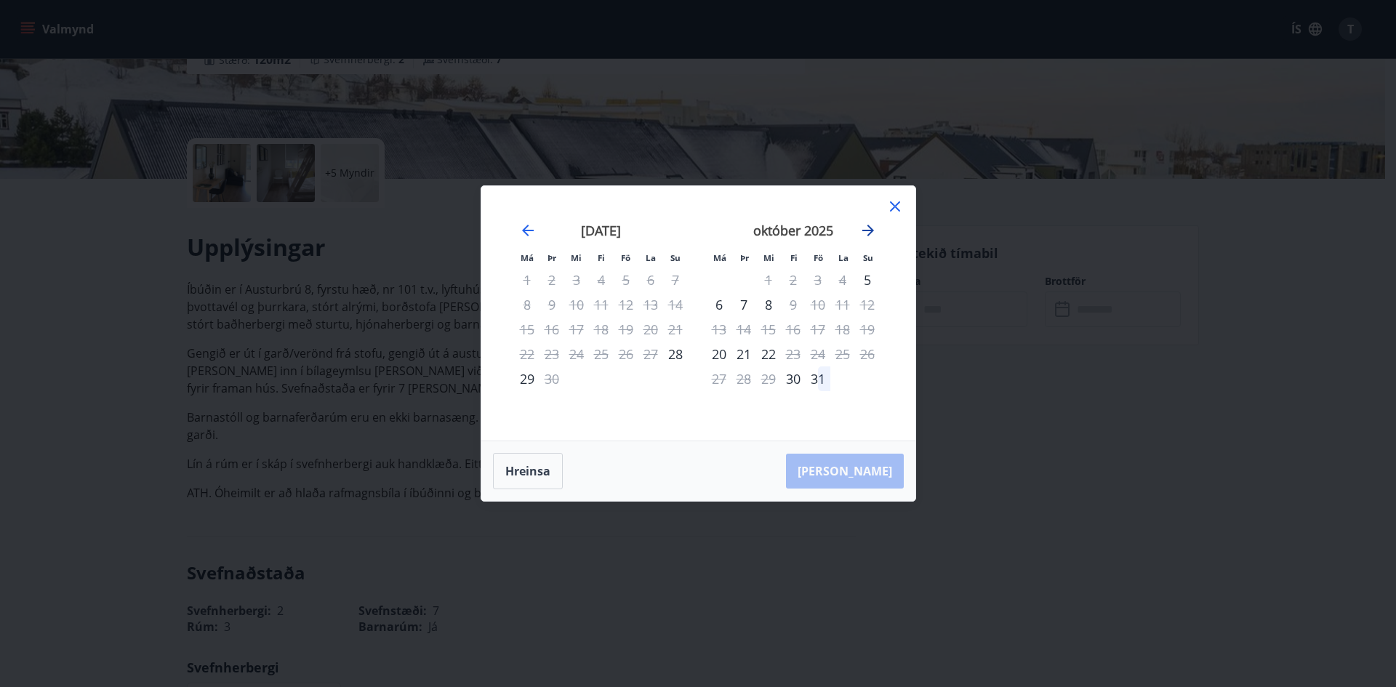
click at [867, 227] on icon "Move forward to switch to the next month." at bounding box center [868, 230] width 17 height 17
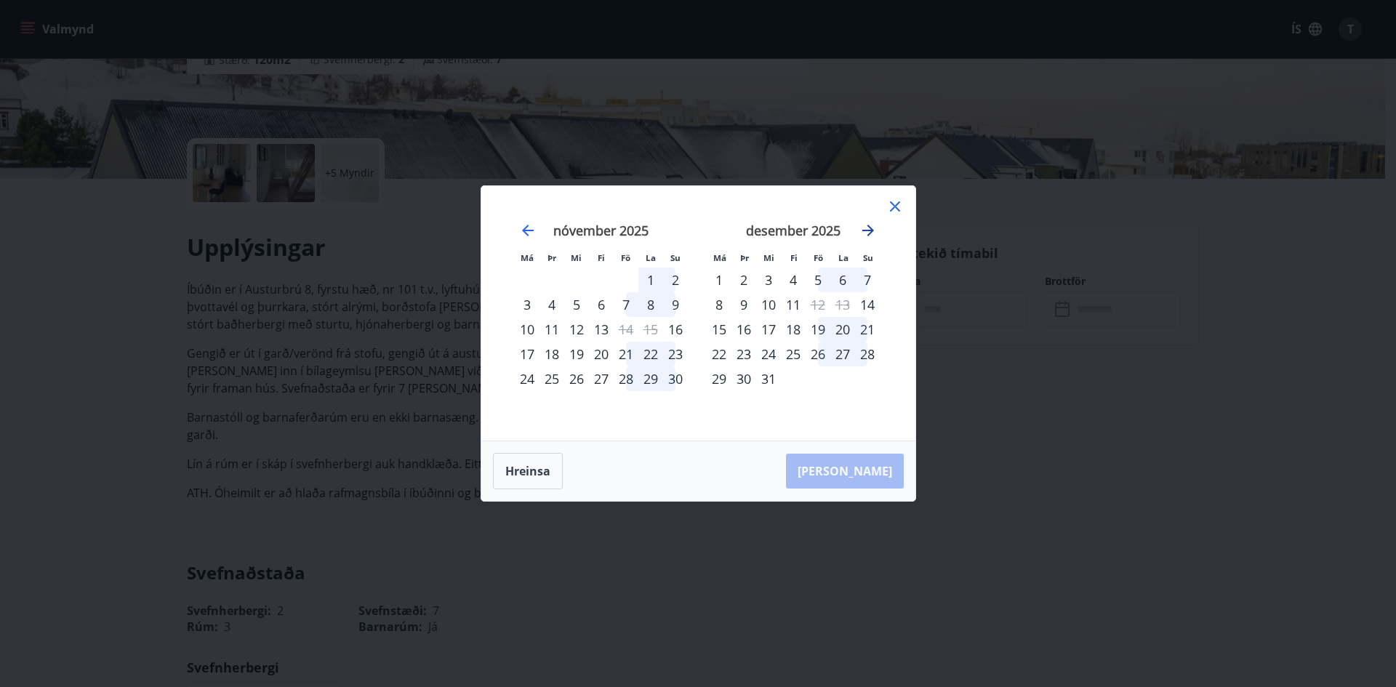
click at [867, 227] on icon "Move forward to switch to the next month." at bounding box center [868, 230] width 17 height 17
click at [898, 218] on div at bounding box center [895, 209] width 17 height 22
click at [892, 212] on icon at bounding box center [895, 206] width 17 height 17
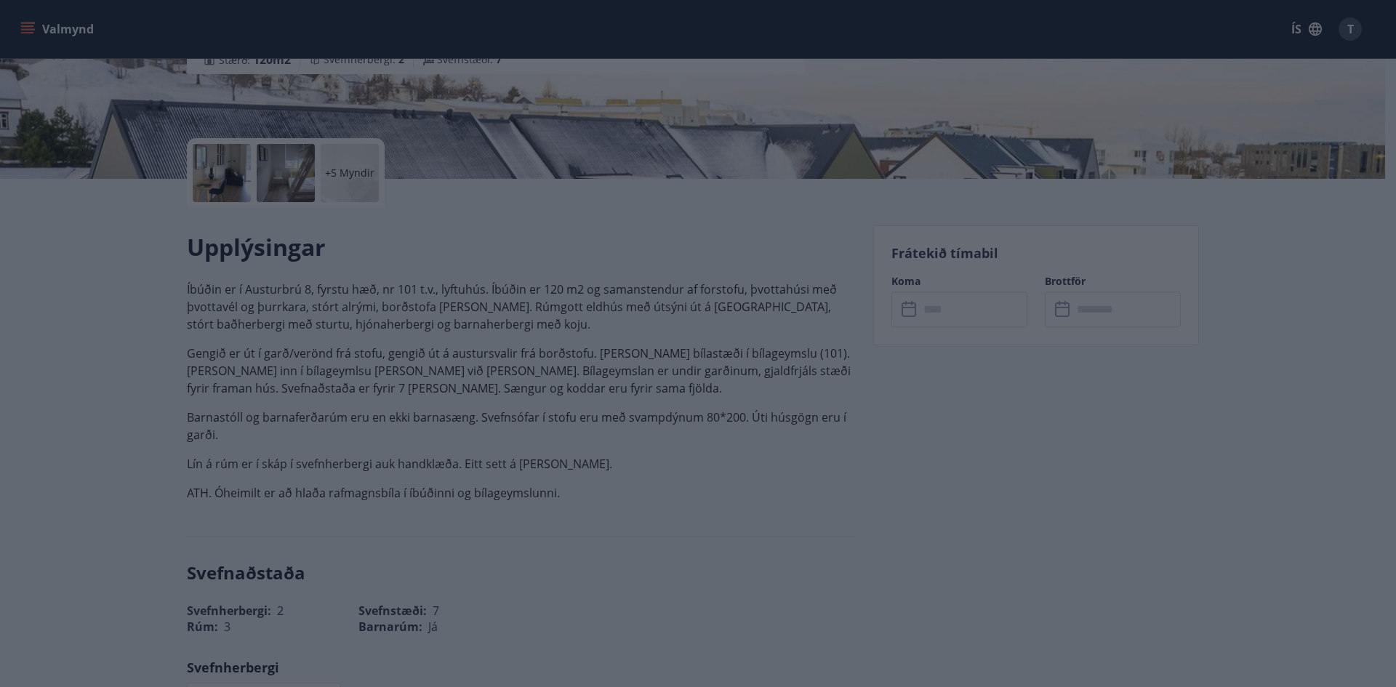
click at [902, 199] on icon at bounding box center [895, 206] width 17 height 17
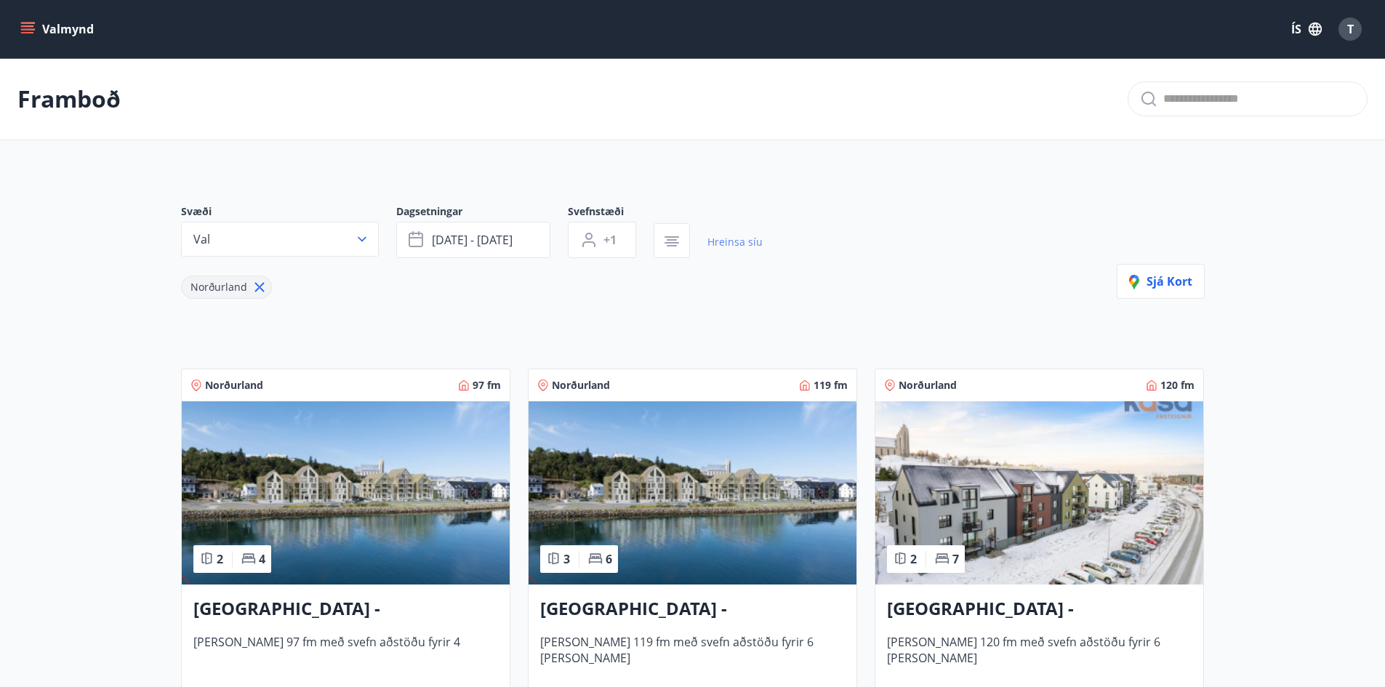
click at [722, 241] on link "Hreinsa síu" at bounding box center [735, 242] width 55 height 32
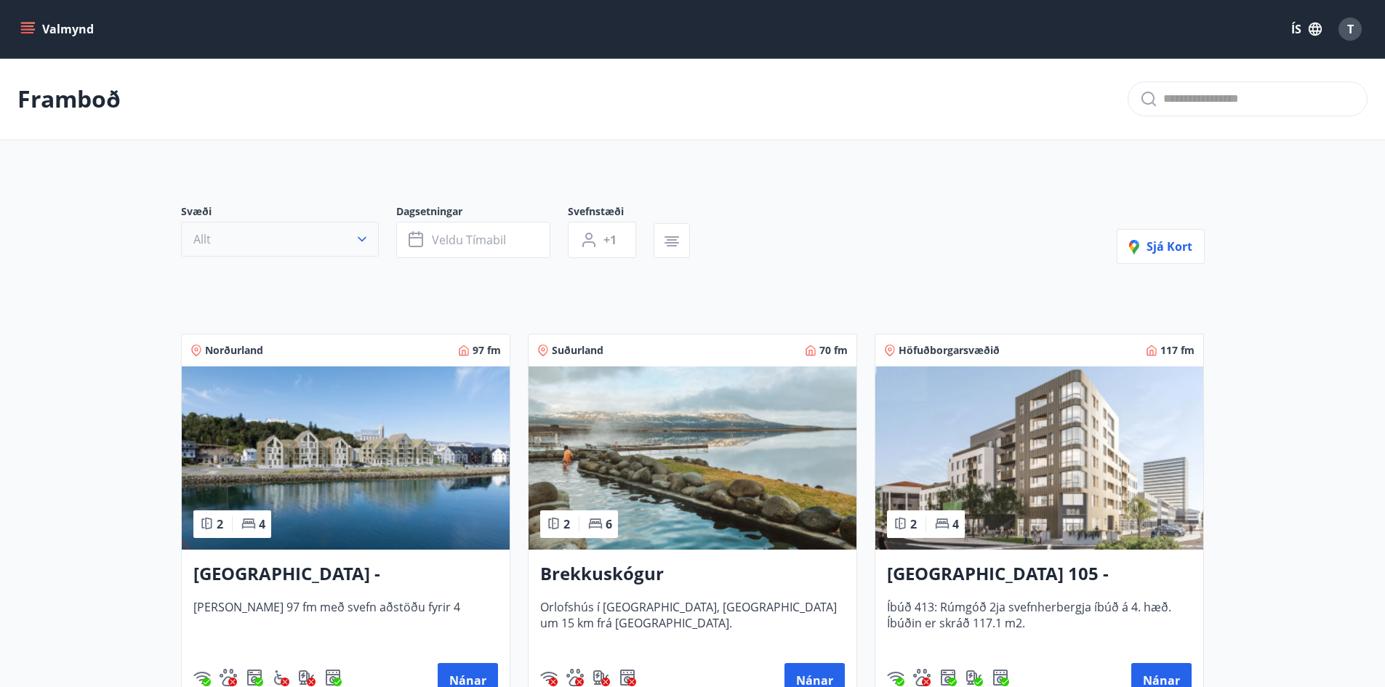
click at [353, 243] on button "Allt" at bounding box center [280, 239] width 198 height 35
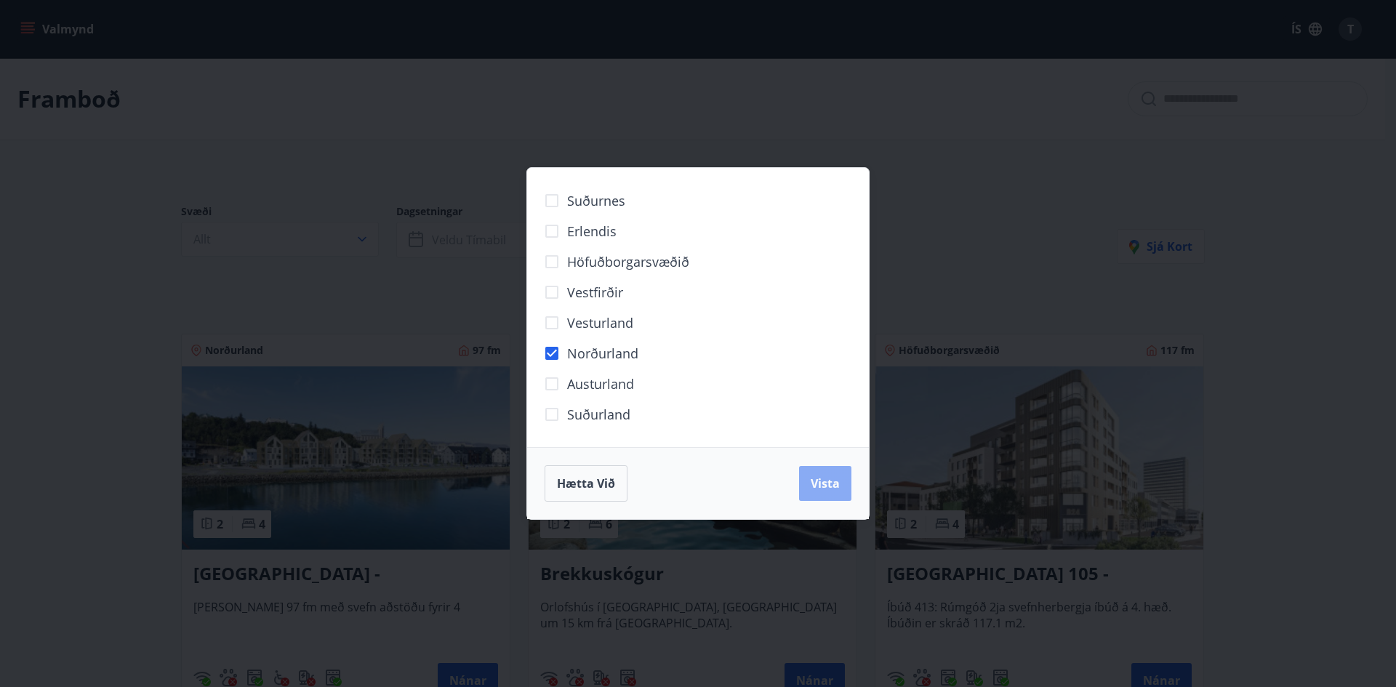
click at [836, 495] on button "Vista" at bounding box center [825, 483] width 52 height 35
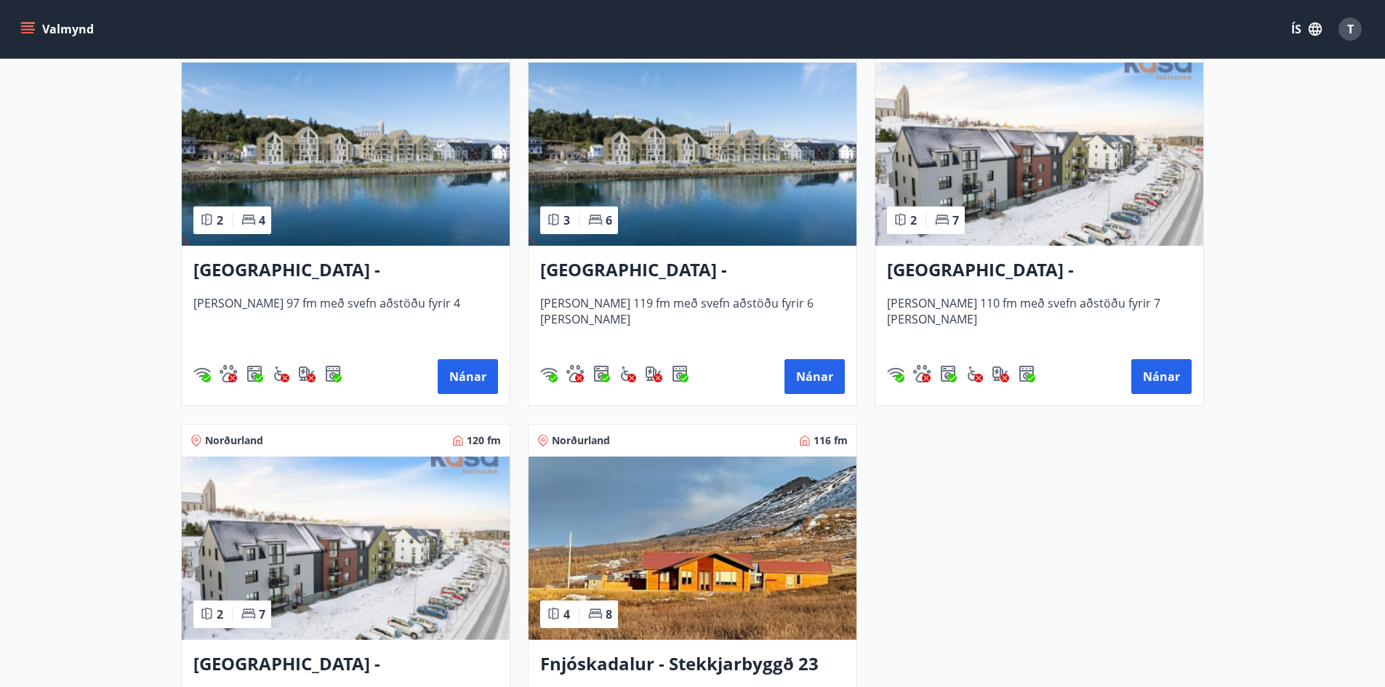
scroll to position [335, 0]
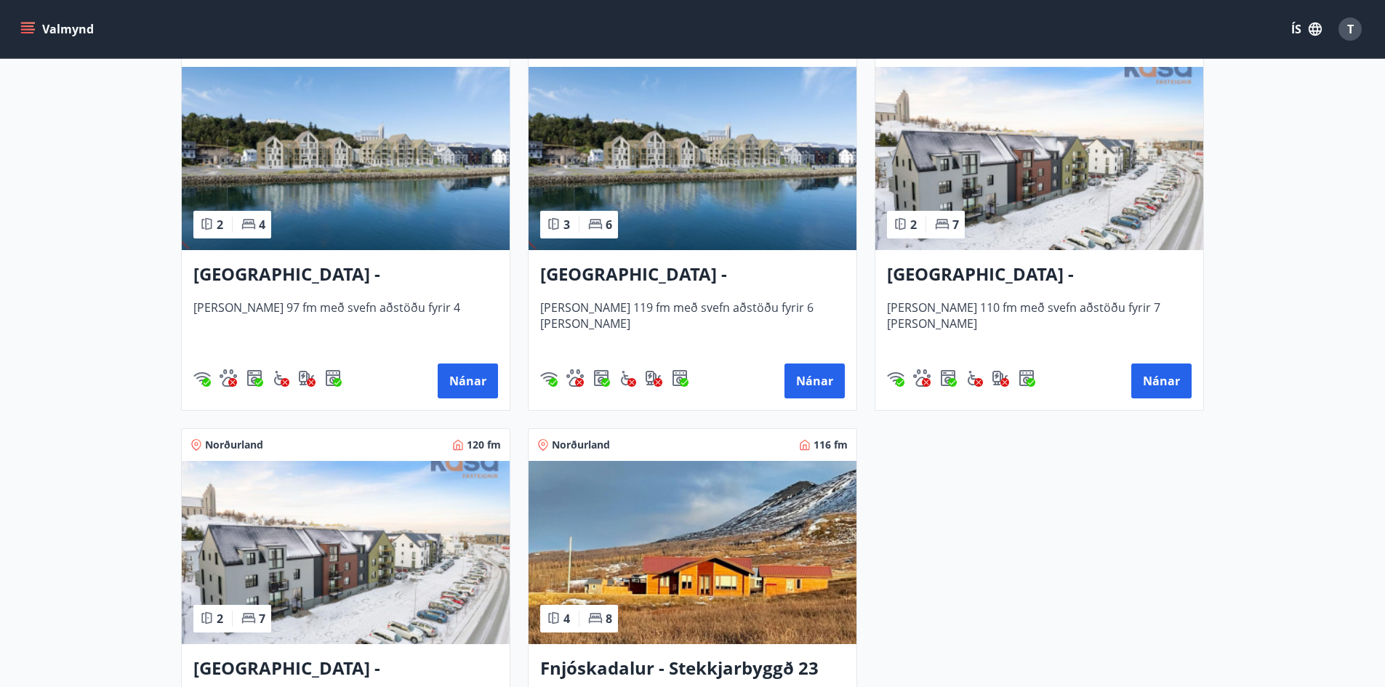
click at [1015, 279] on h3 "[GEOGRAPHIC_DATA] - [GEOGRAPHIC_DATA] 8, 102" at bounding box center [1039, 275] width 305 height 26
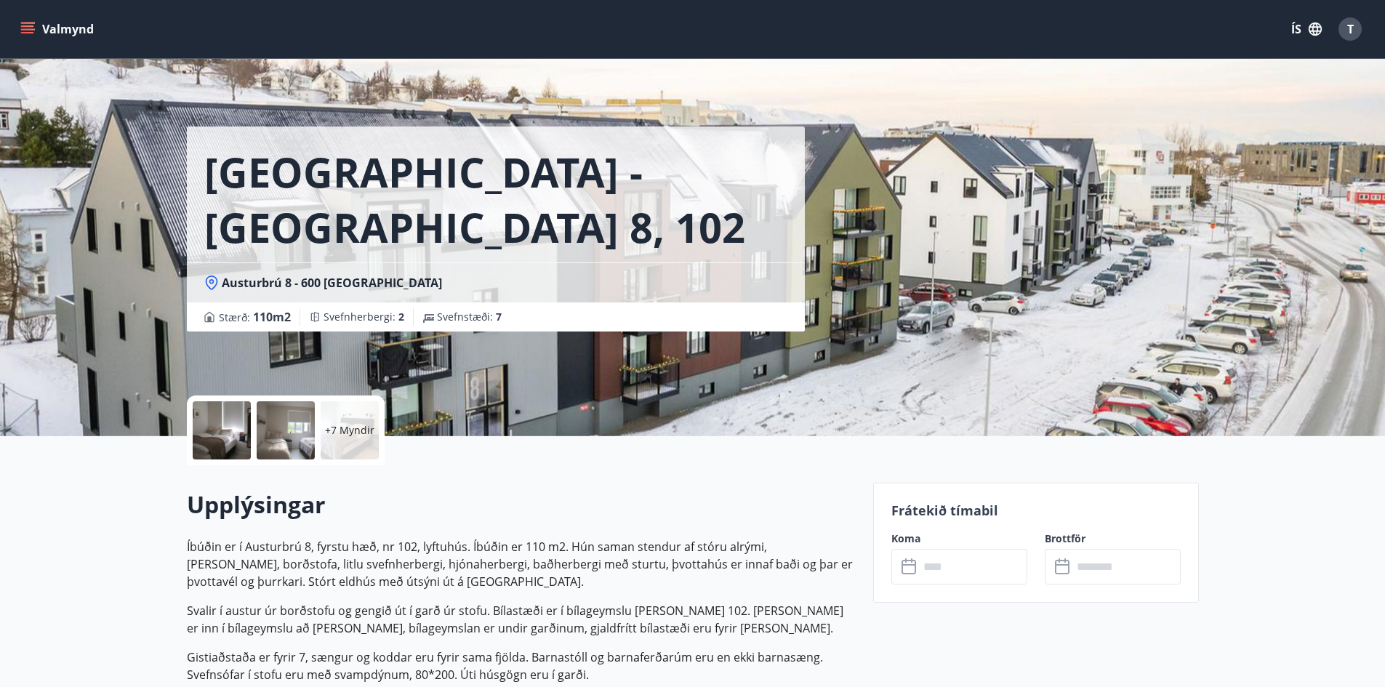
click at [957, 566] on input "text" at bounding box center [973, 567] width 108 height 36
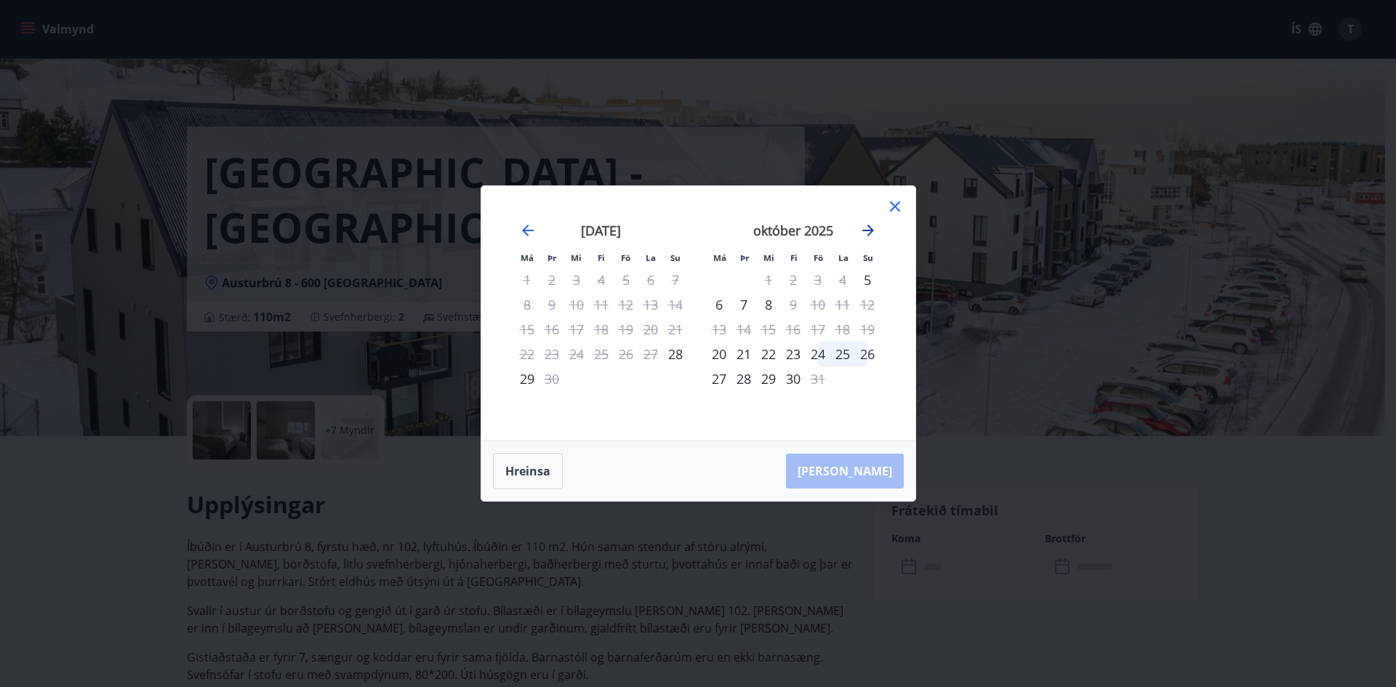
click at [875, 225] on icon "Move forward to switch to the next month." at bounding box center [868, 230] width 17 height 17
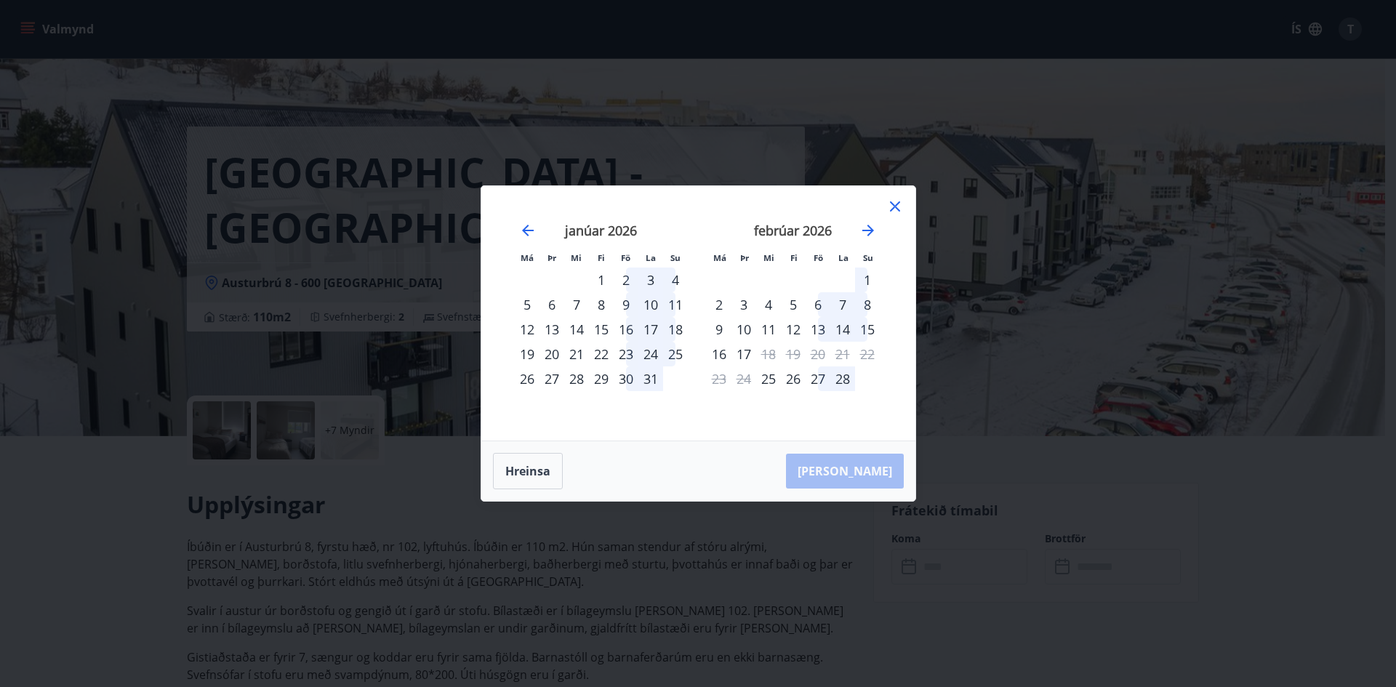
click at [897, 209] on icon at bounding box center [895, 206] width 10 height 10
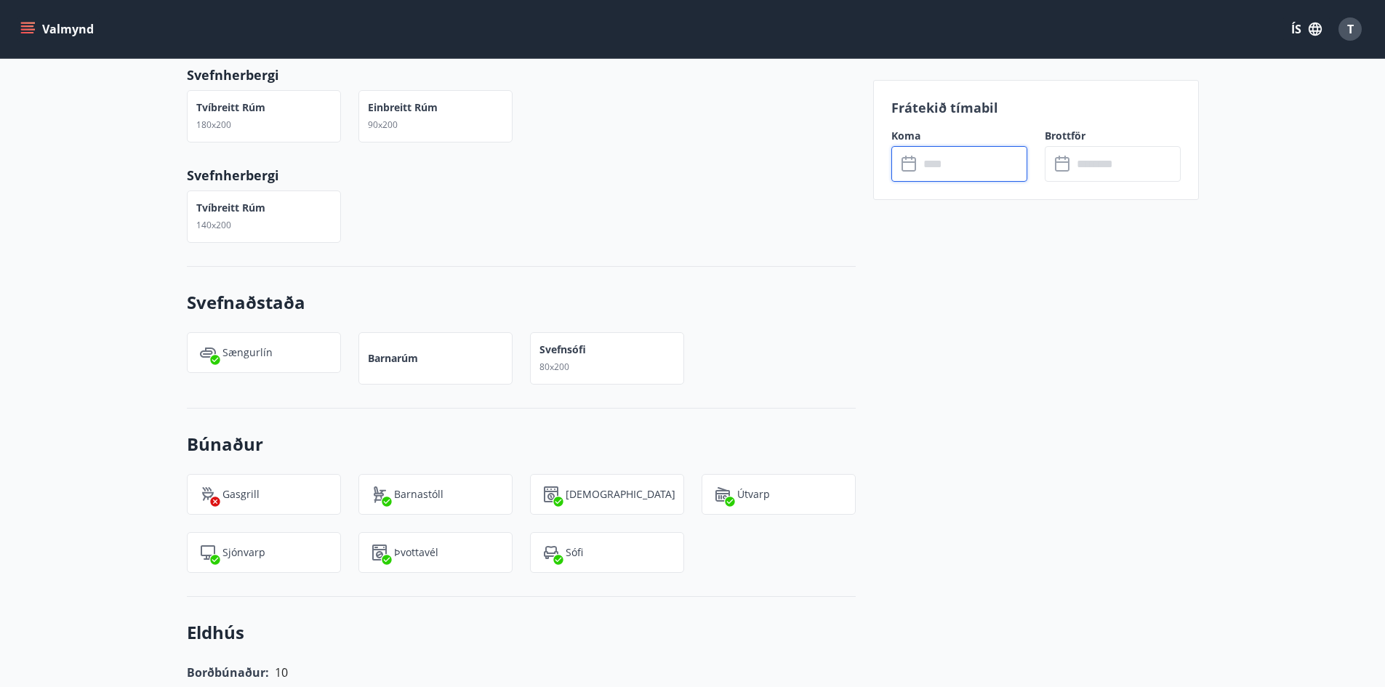
scroll to position [833, 0]
